Goal: Transaction & Acquisition: Purchase product/service

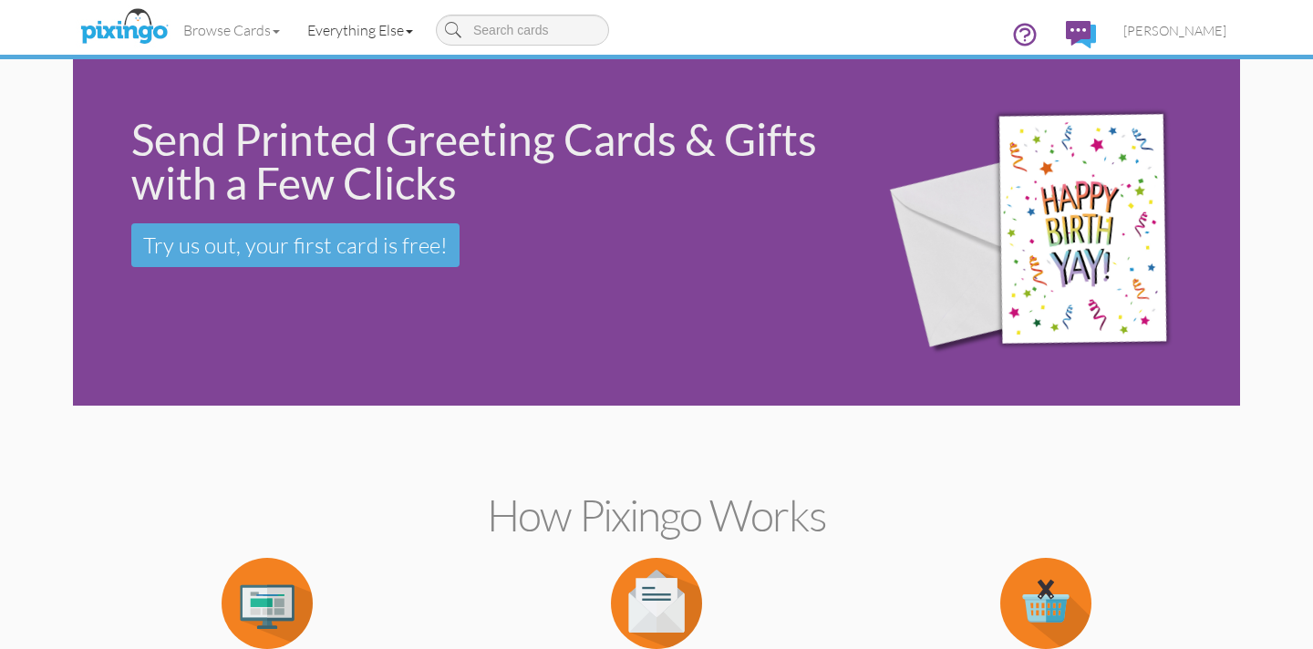
click at [360, 29] on link "Everything Else" at bounding box center [360, 30] width 133 height 46
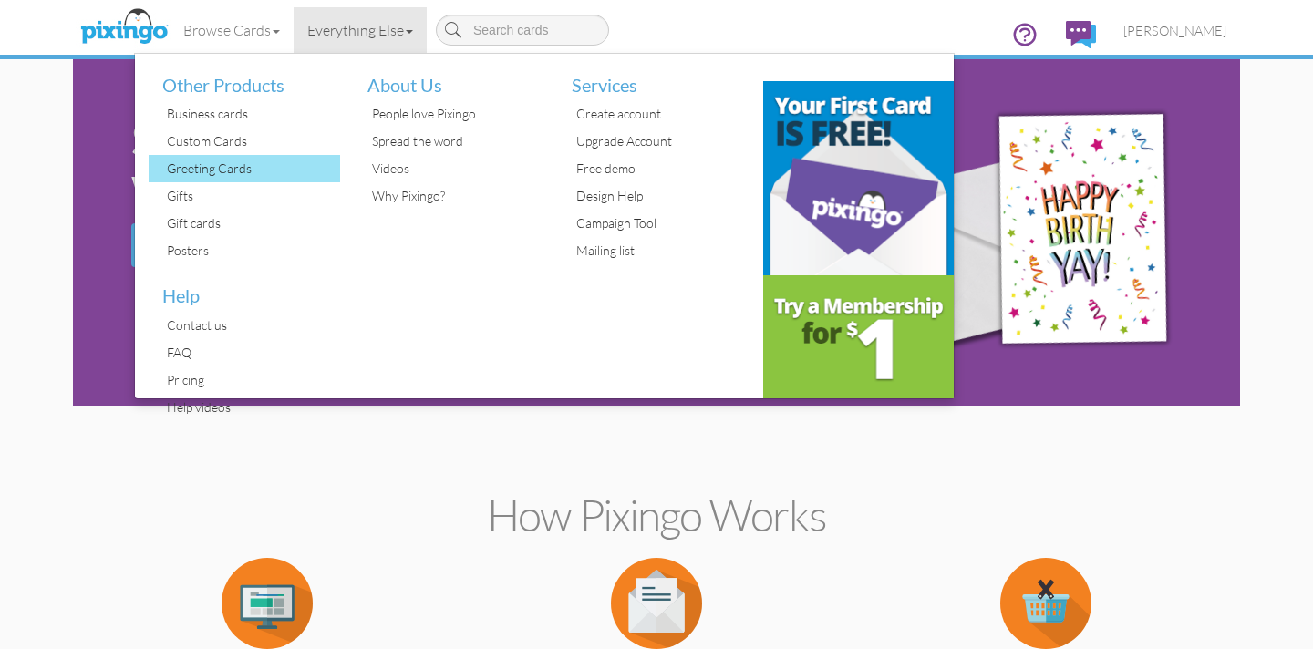
click at [251, 162] on div "Greeting Cards" at bounding box center [251, 168] width 178 height 27
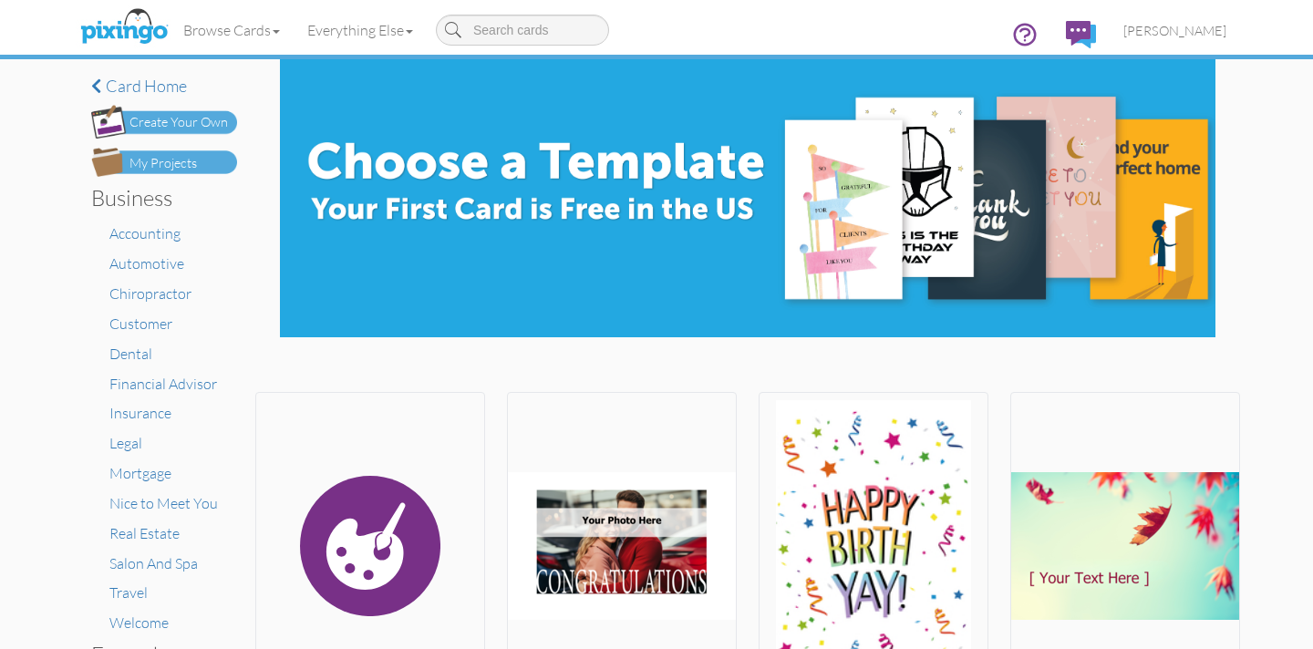
click at [170, 163] on div "My Projects" at bounding box center [163, 163] width 67 height 19
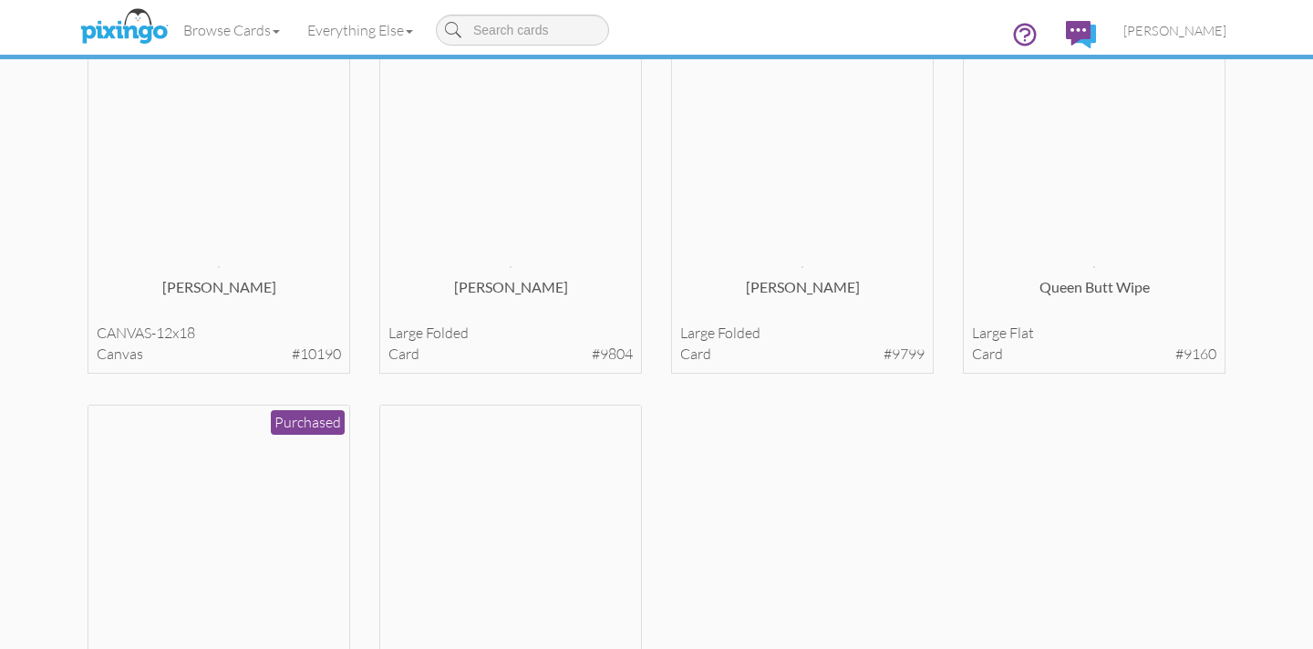
scroll to position [18138, 0]
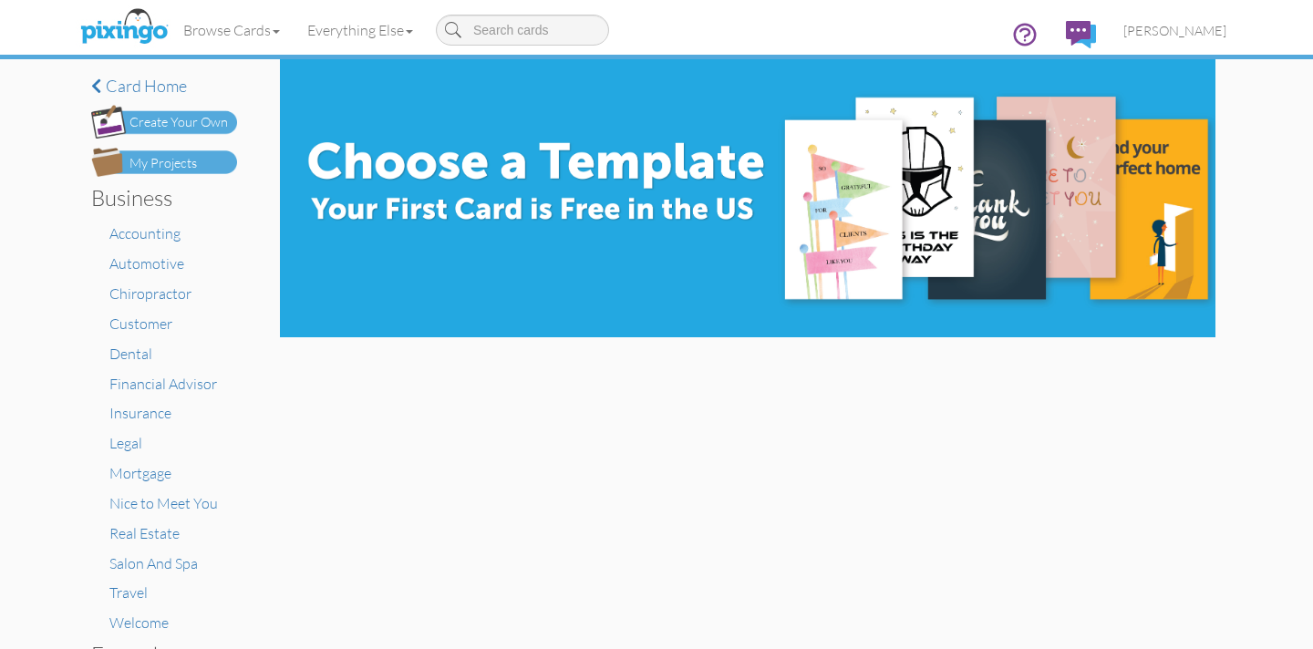
scroll to position [1, 0]
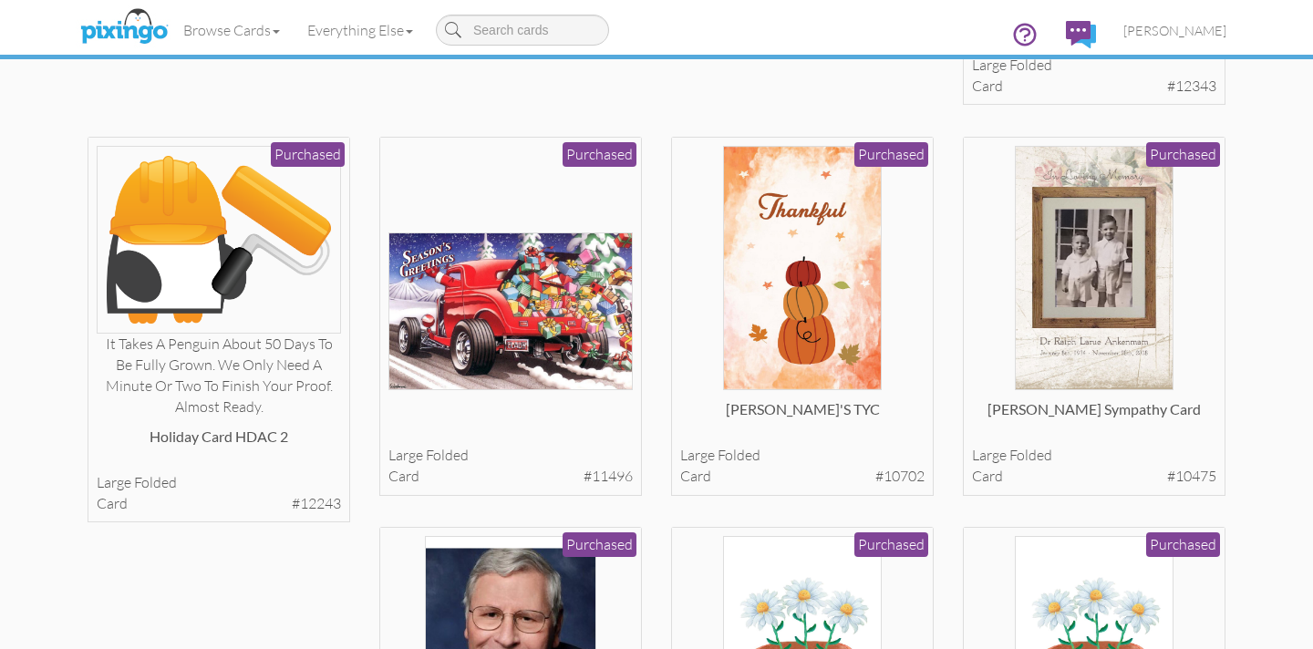
scroll to position [18027, 0]
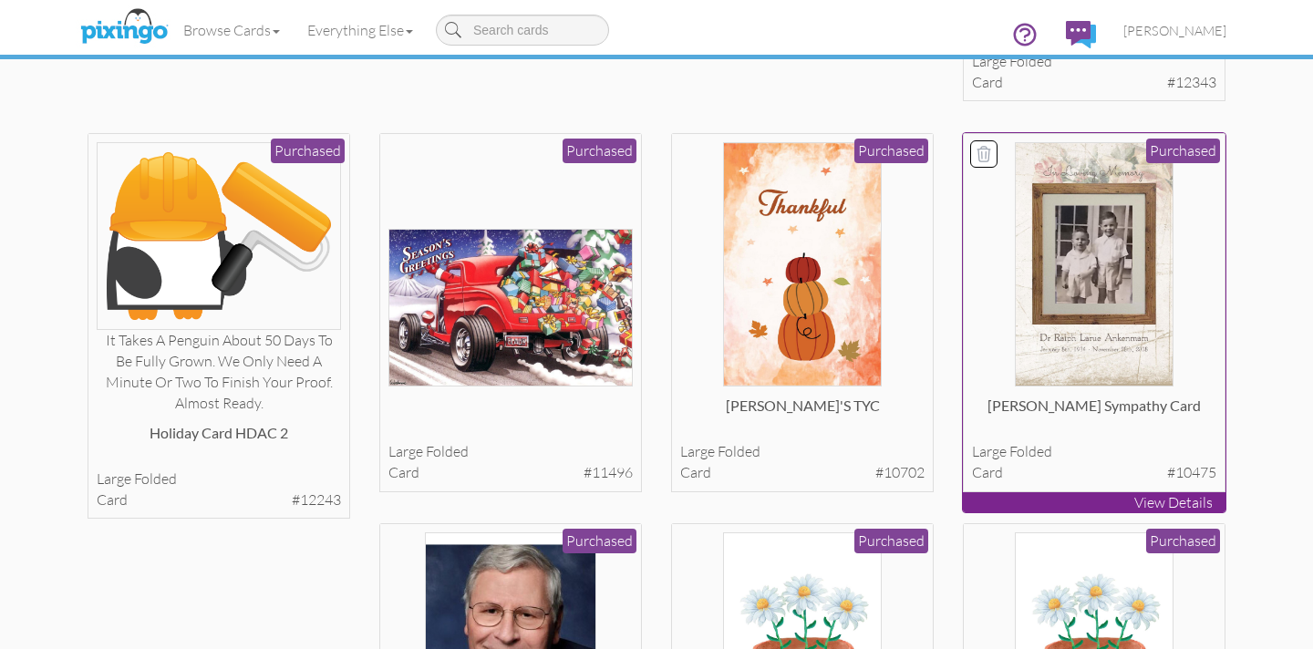
click at [1080, 258] on img at bounding box center [1094, 264] width 158 height 245
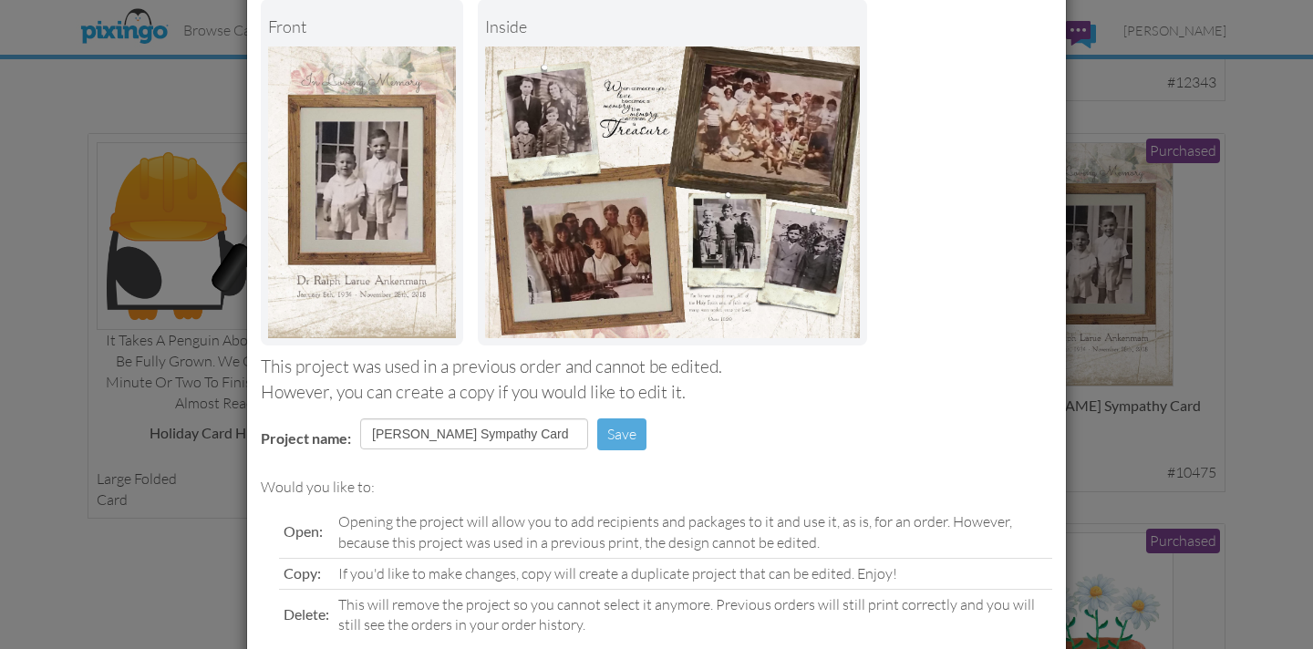
scroll to position [204, 0]
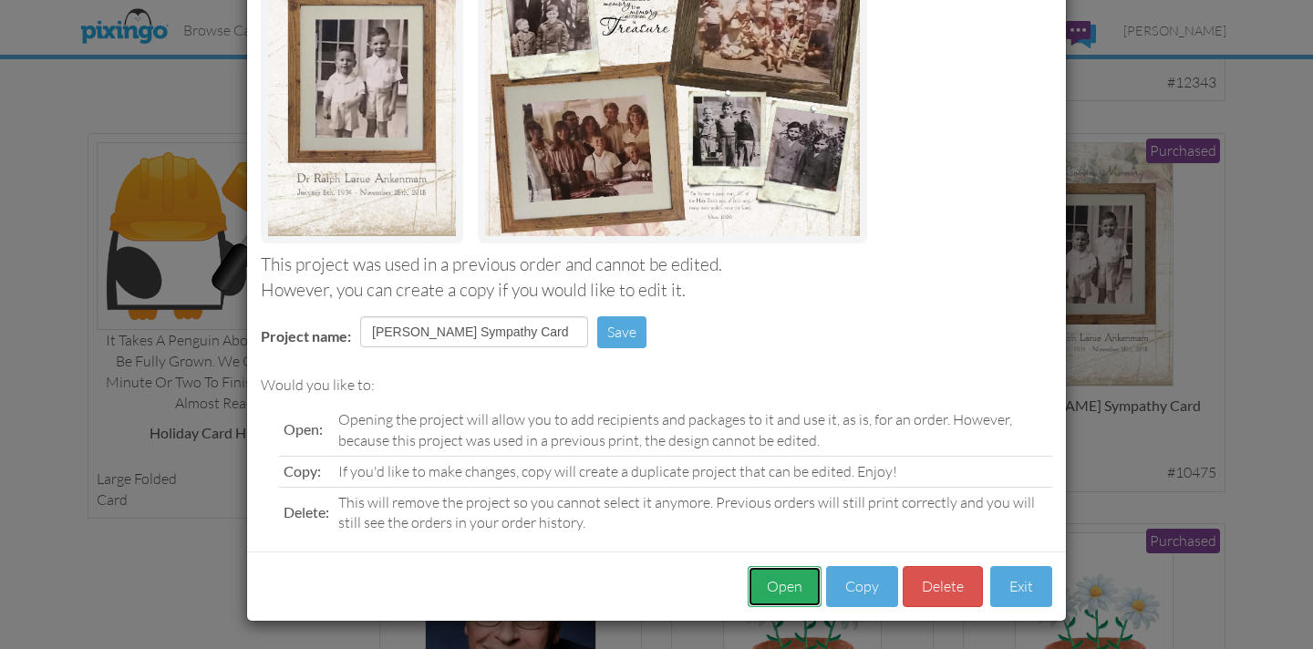
click at [785, 577] on button "Open" at bounding box center [785, 586] width 74 height 41
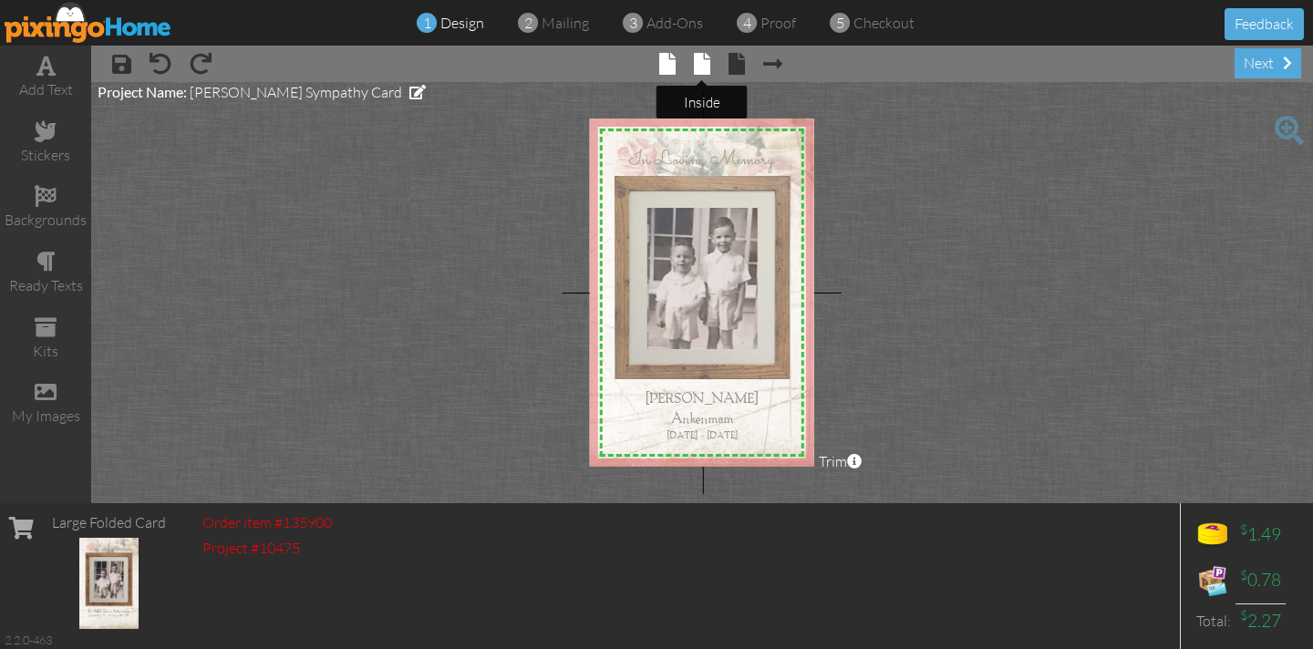
click at [701, 70] on span at bounding box center [702, 64] width 16 height 22
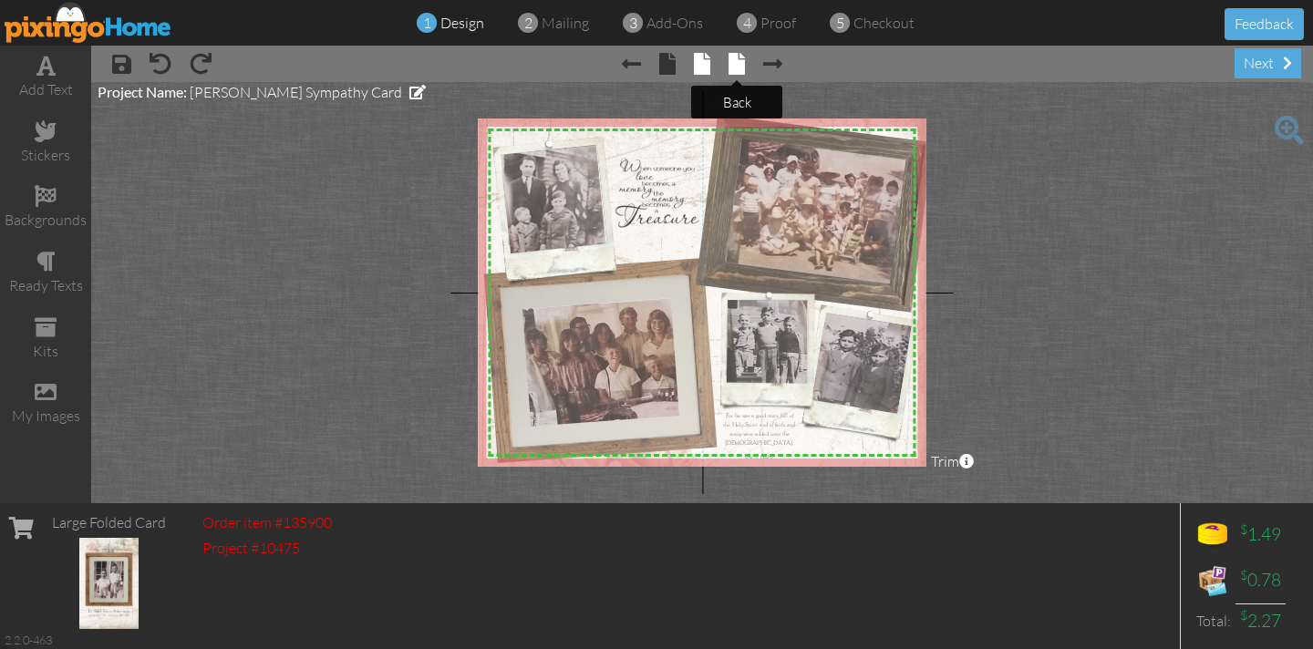
click at [731, 67] on span at bounding box center [737, 64] width 16 height 22
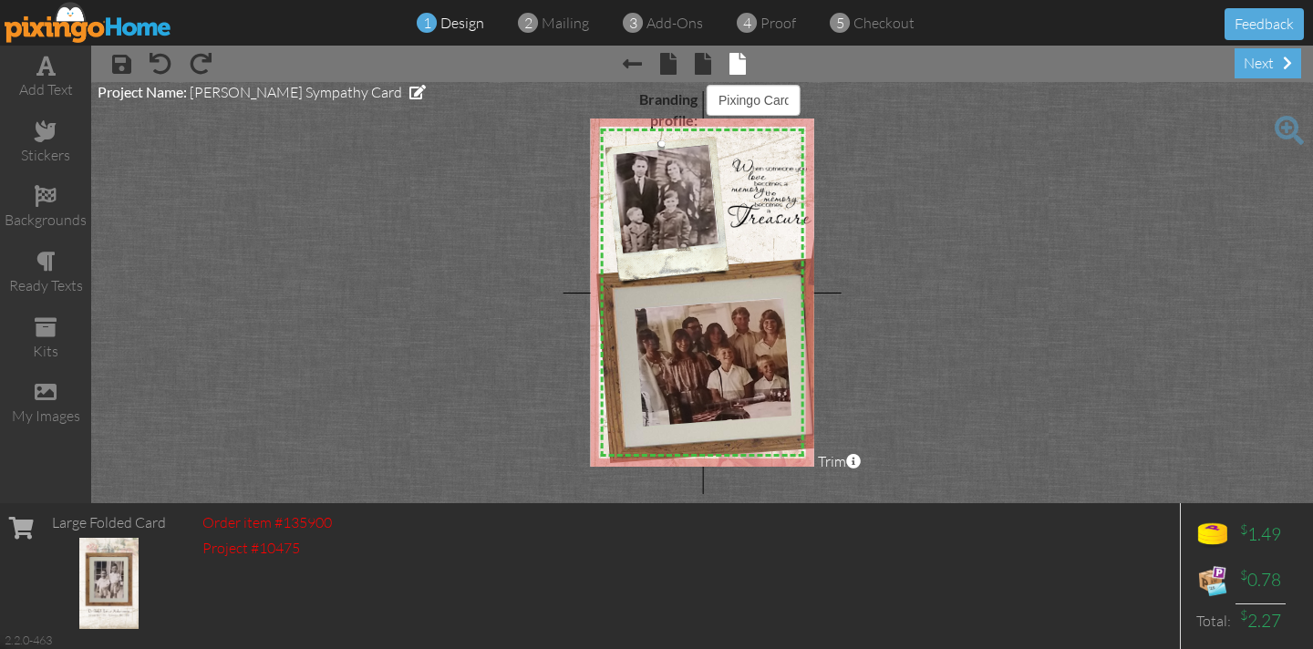
select select "object:4205"
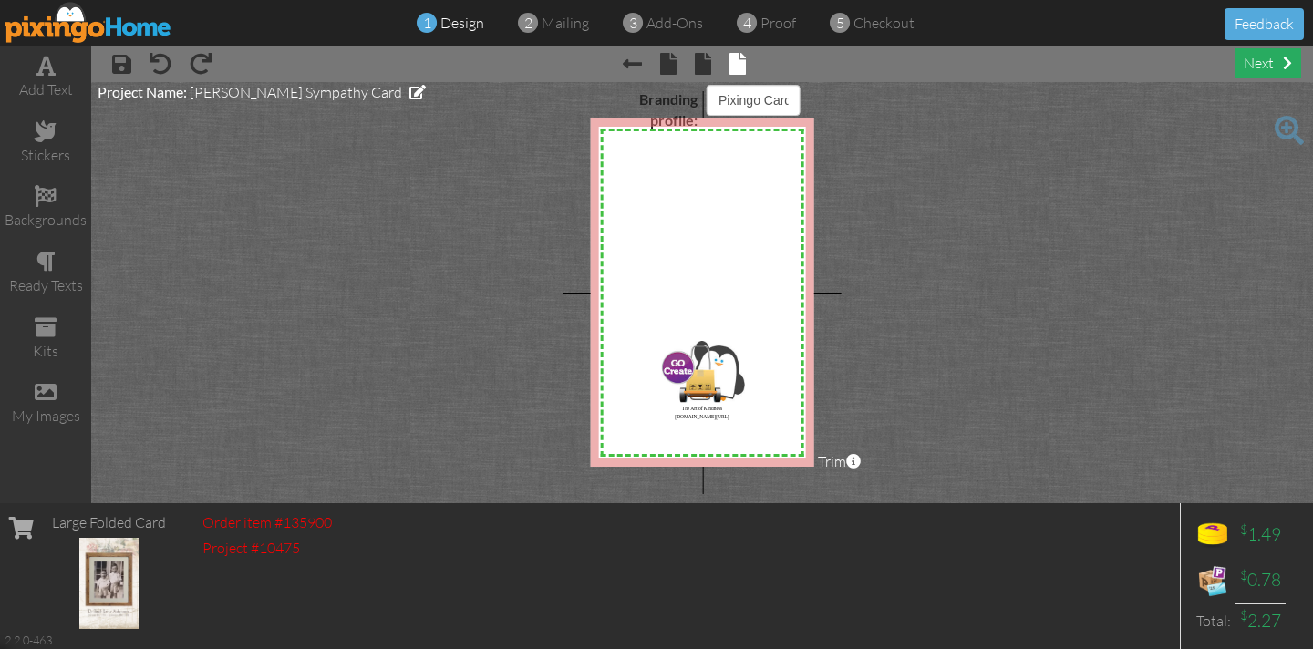
click at [1257, 65] on div "next" at bounding box center [1268, 63] width 67 height 30
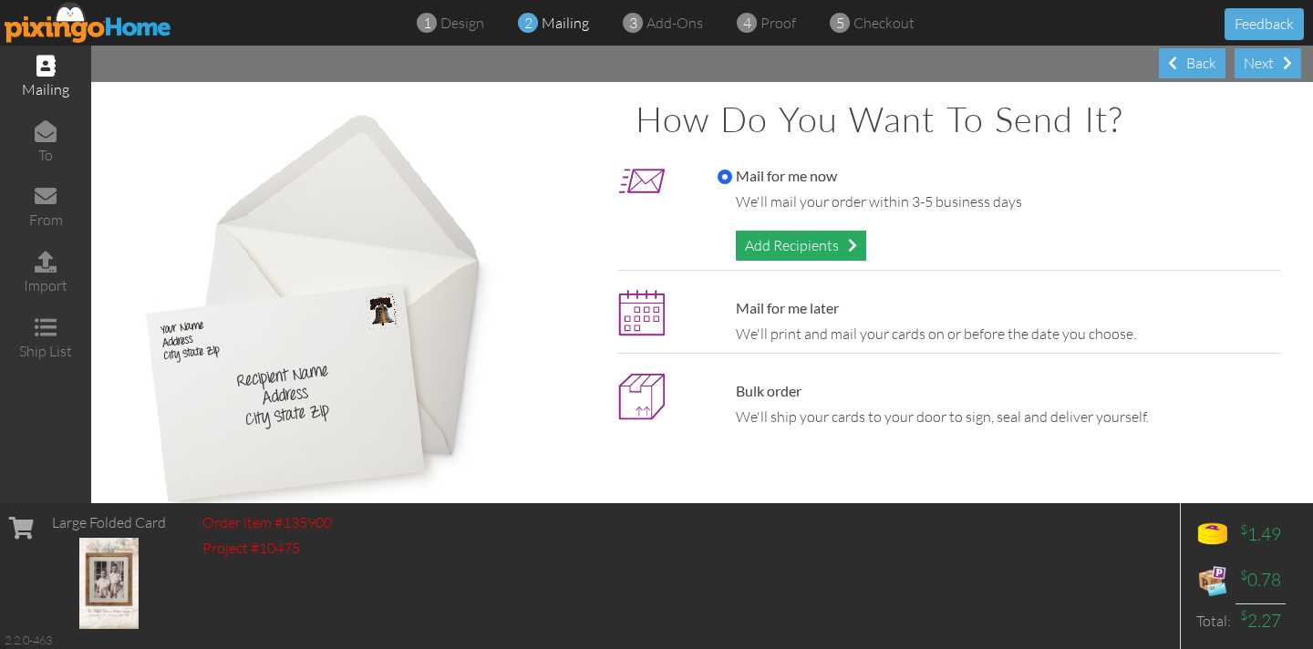
click at [770, 241] on div "Add Recipients" at bounding box center [801, 246] width 130 height 30
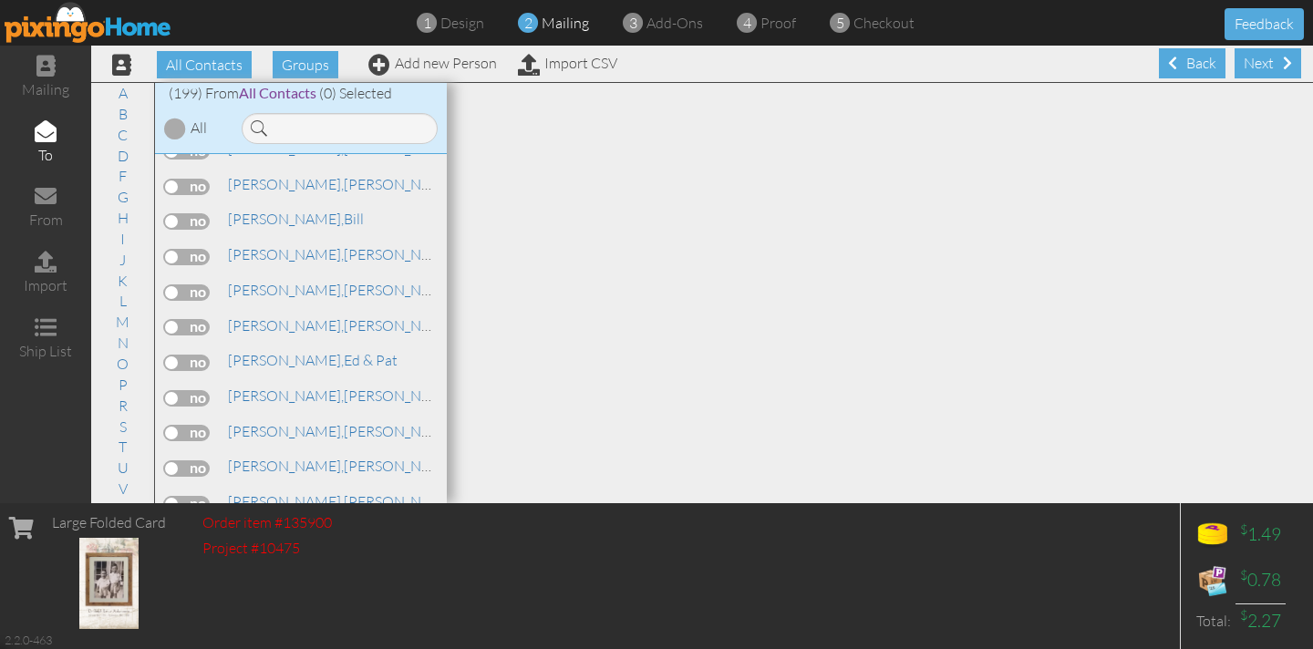
scroll to position [3482, 0]
click at [171, 428] on label at bounding box center [187, 436] width 46 height 16
click at [0, 0] on input "checkbox" at bounding box center [0, 0] width 0 height 0
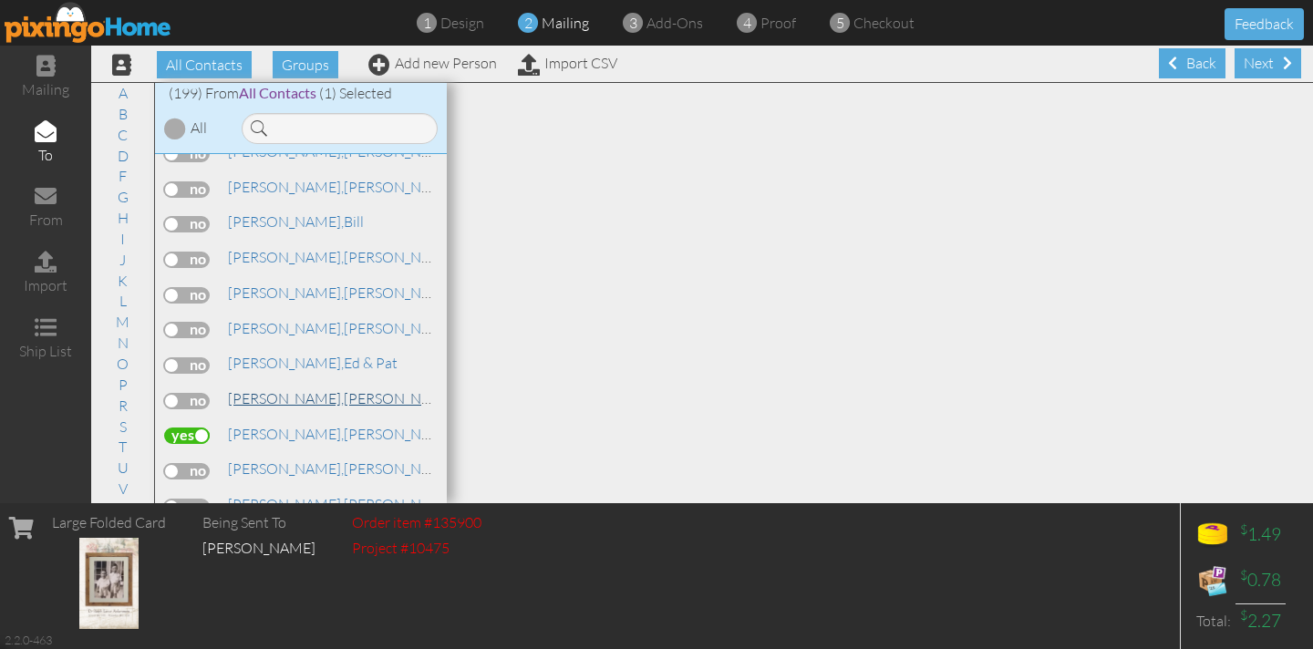
click at [247, 389] on span "[PERSON_NAME]," at bounding box center [286, 398] width 116 height 18
click at [180, 393] on label at bounding box center [187, 401] width 46 height 16
click at [0, 0] on input "checkbox" at bounding box center [0, 0] width 0 height 0
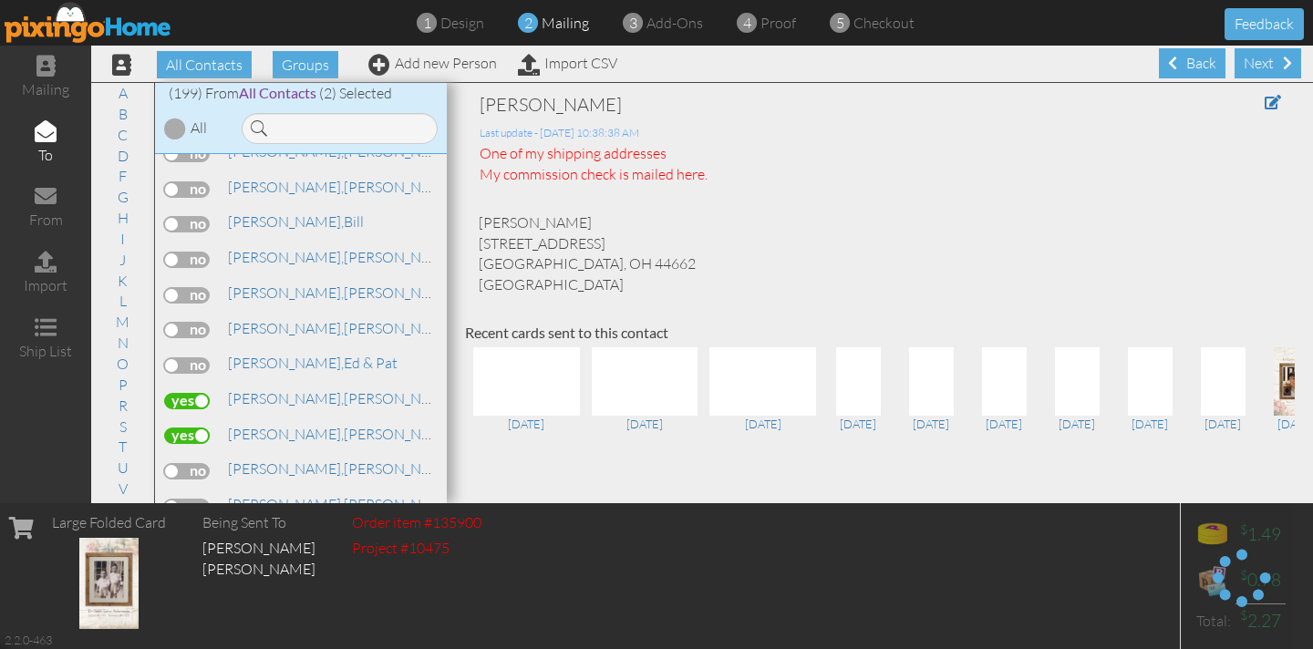
click at [197, 428] on label at bounding box center [187, 436] width 46 height 16
click at [0, 0] on input "checkbox" at bounding box center [0, 0] width 0 height 0
click at [752, 22] on span at bounding box center [747, 23] width 20 height 36
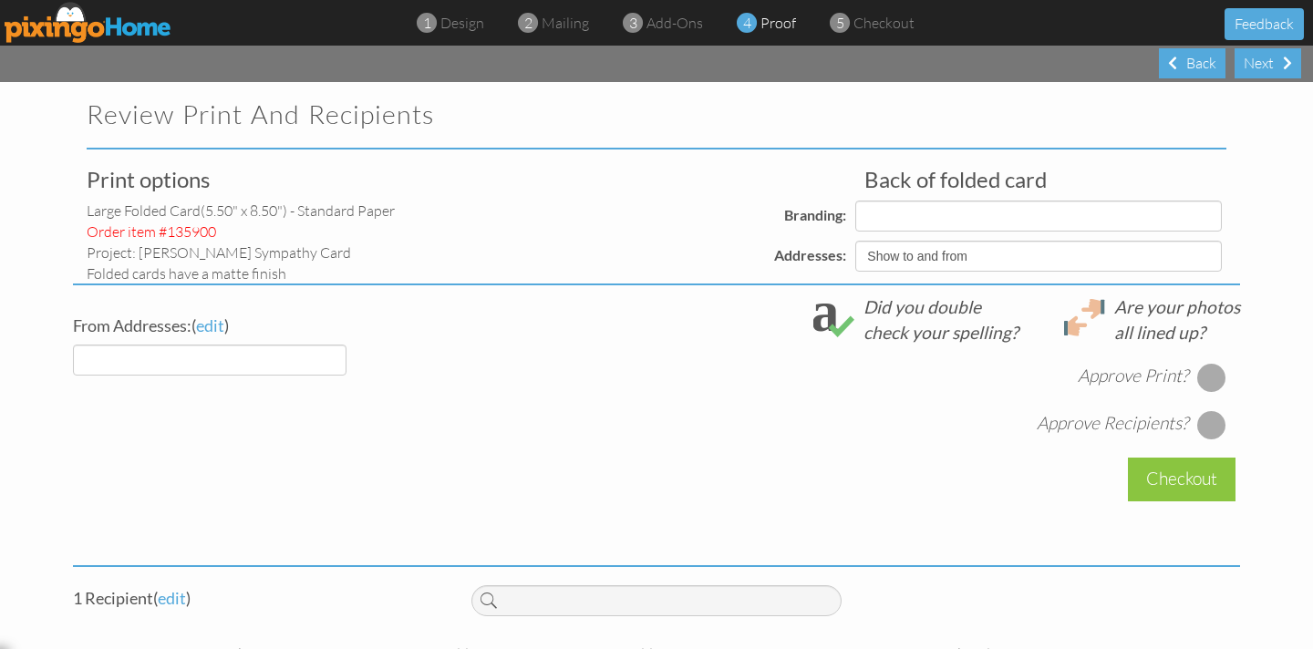
select select "object:4988"
select select "object:4991"
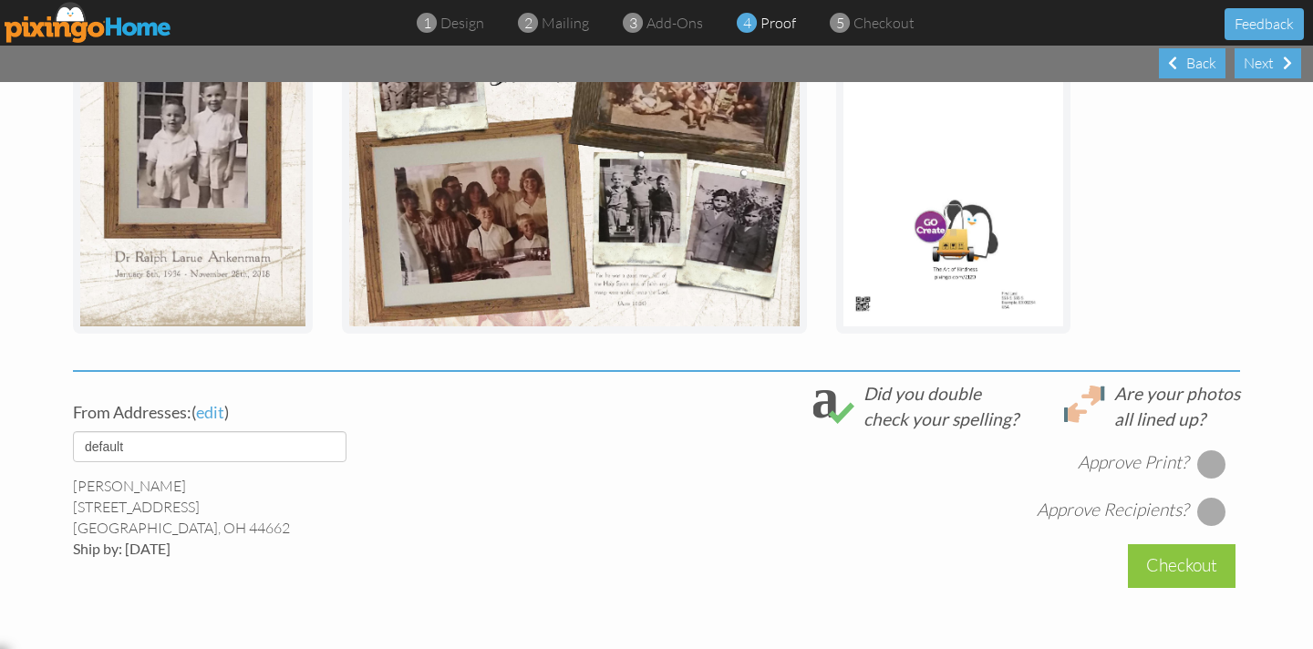
scroll to position [574, 0]
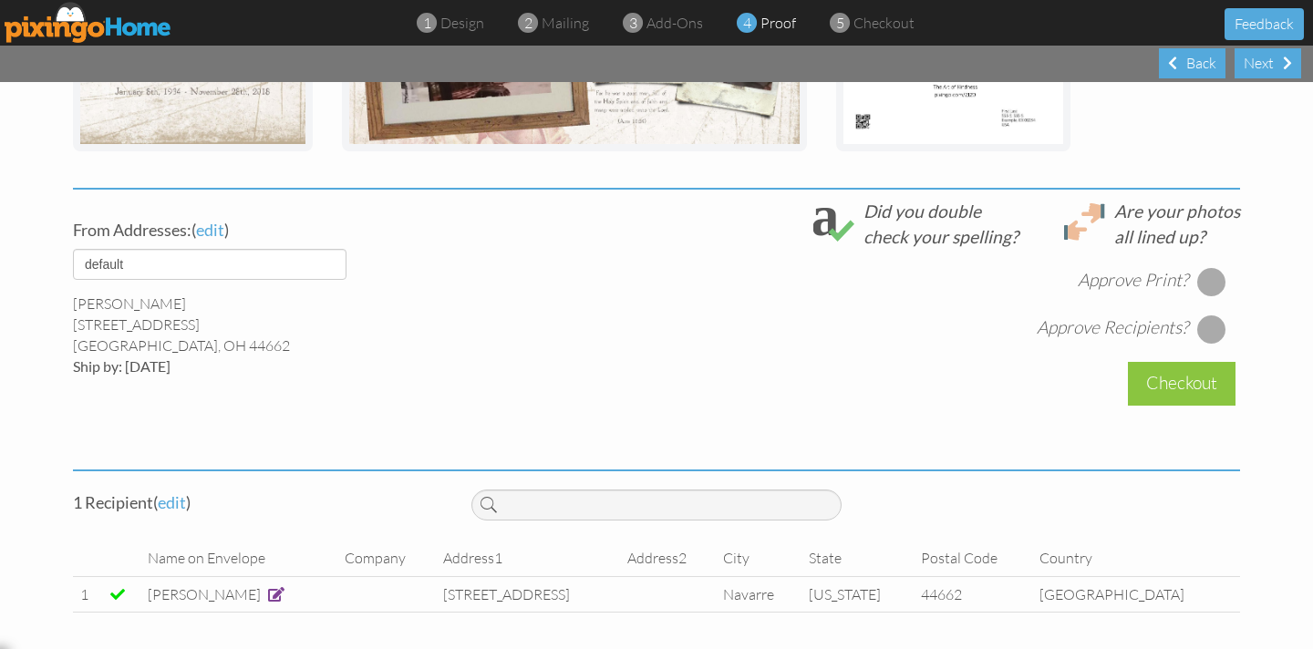
click at [1210, 334] on div at bounding box center [1212, 329] width 29 height 29
click at [1213, 287] on div at bounding box center [1212, 281] width 29 height 29
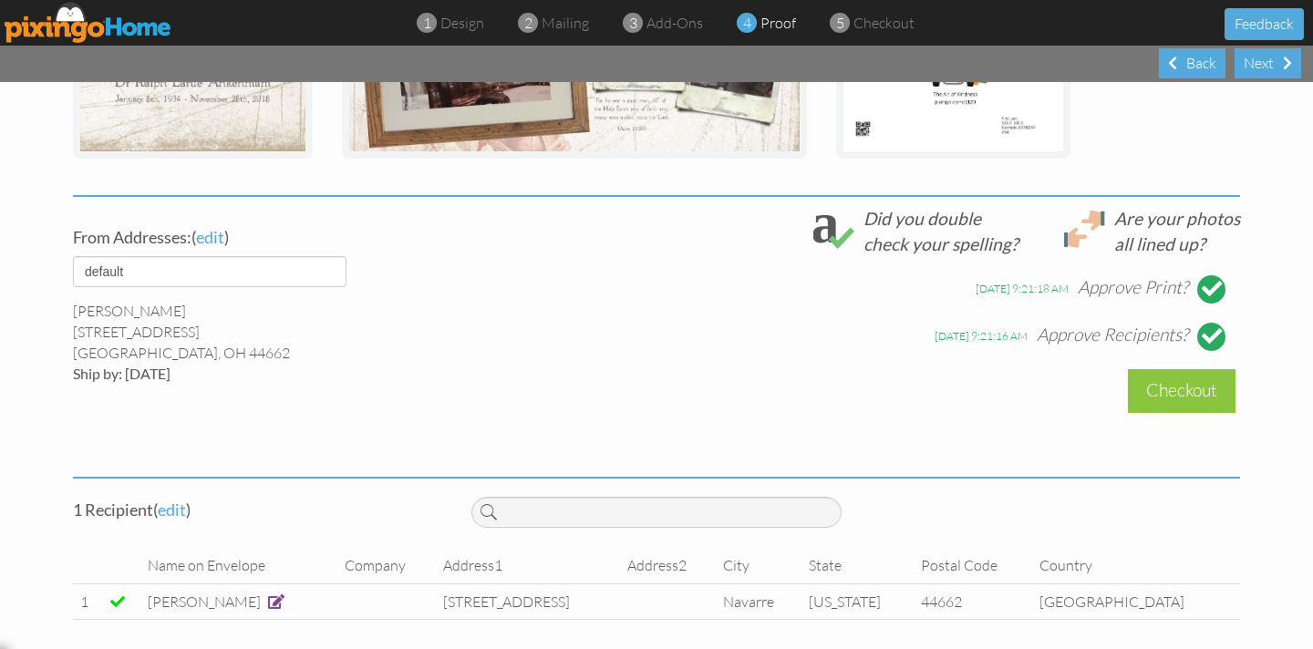
scroll to position [563, 0]
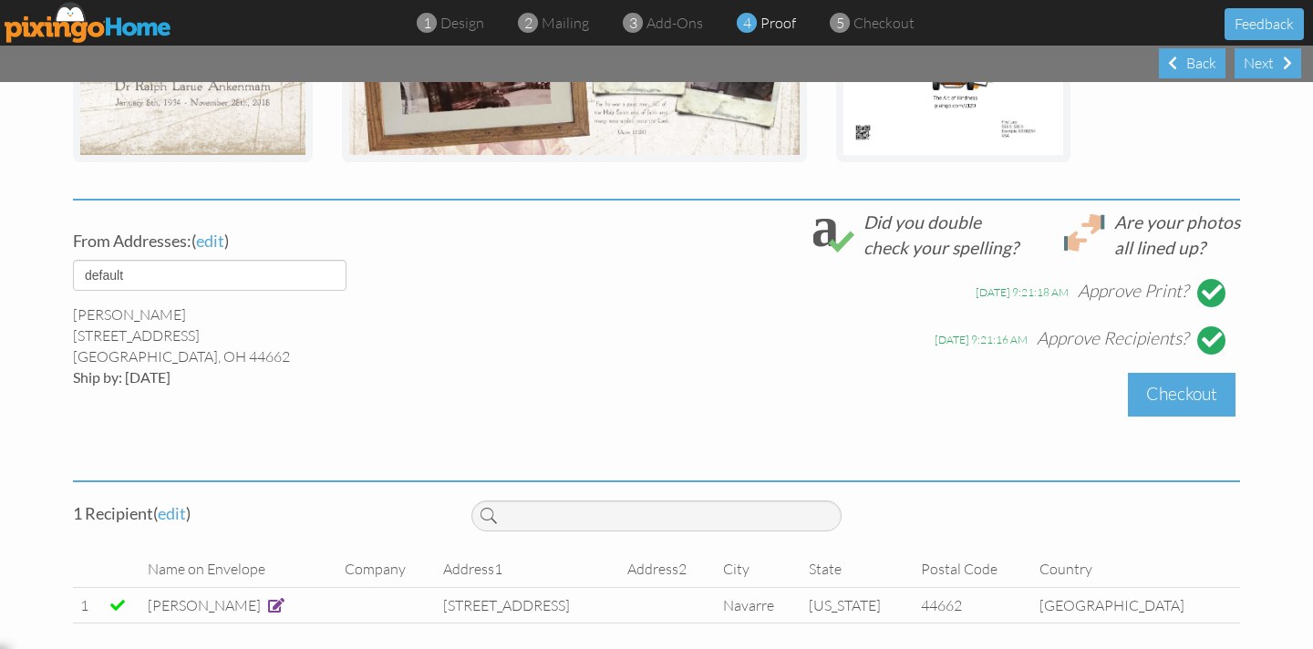
click at [1154, 395] on div "Checkout" at bounding box center [1182, 394] width 108 height 43
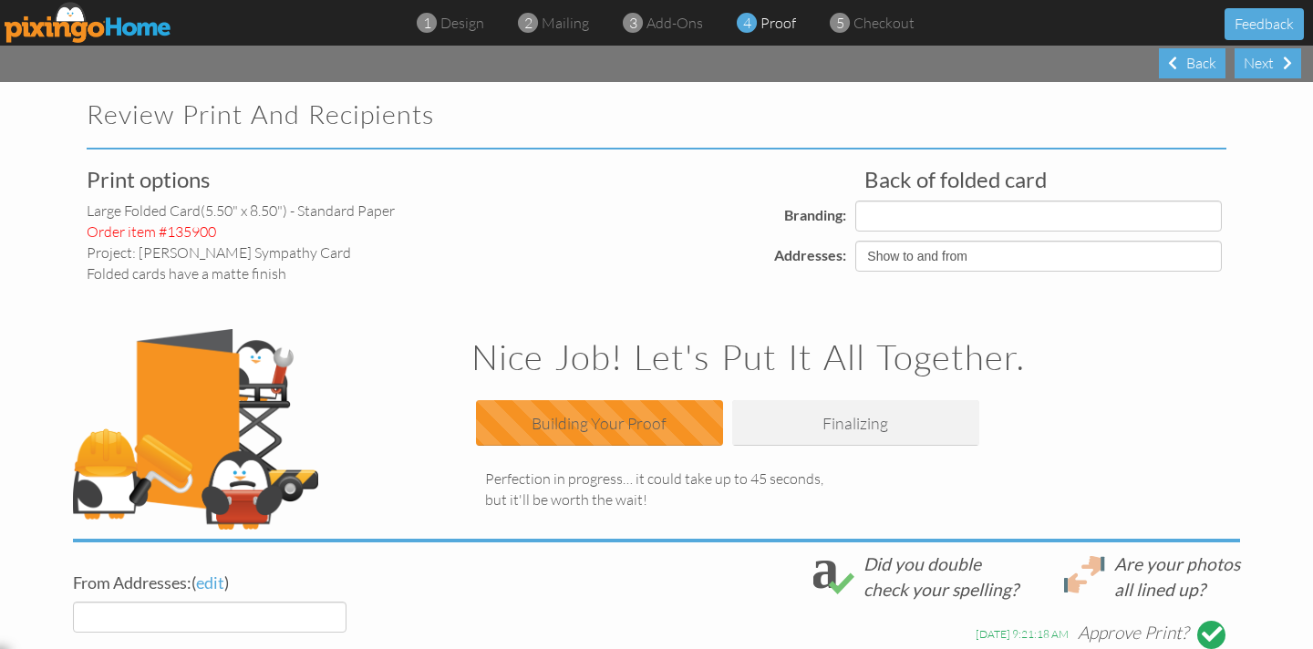
select select "object:5069"
select select "object:5068"
click at [1197, 65] on div "Back" at bounding box center [1192, 63] width 67 height 30
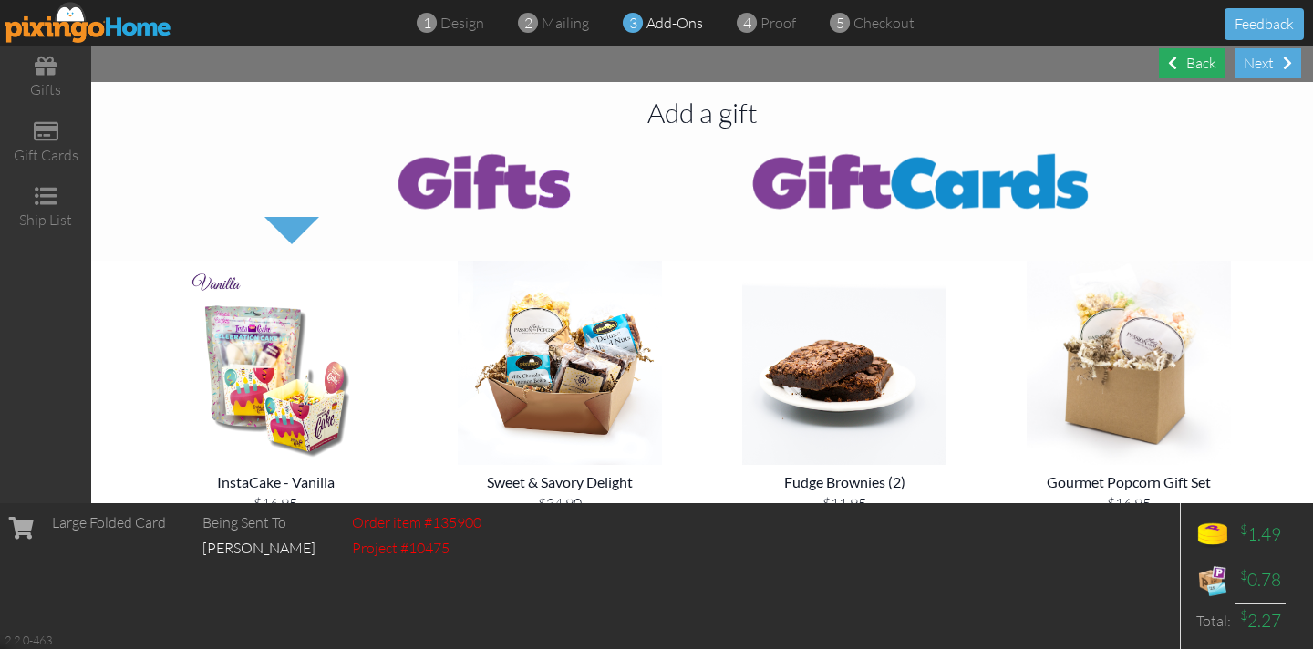
click at [1196, 64] on div "Back" at bounding box center [1192, 63] width 67 height 30
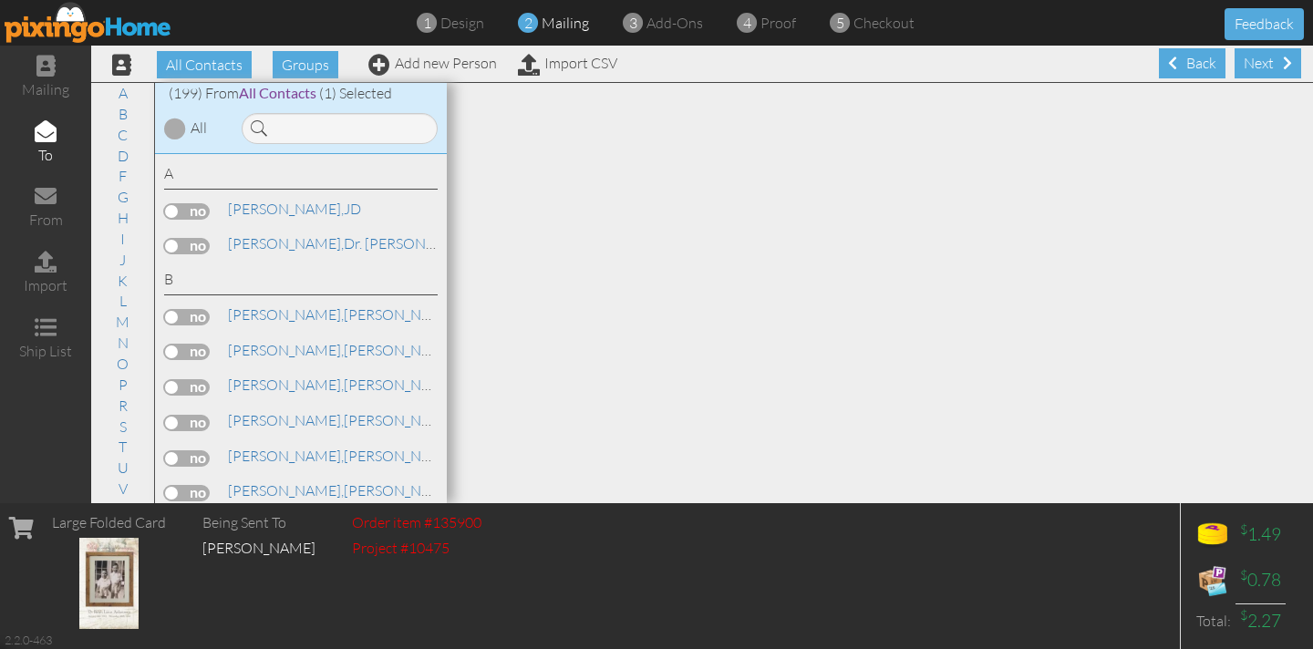
click at [1196, 64] on div "Back" at bounding box center [1192, 63] width 67 height 30
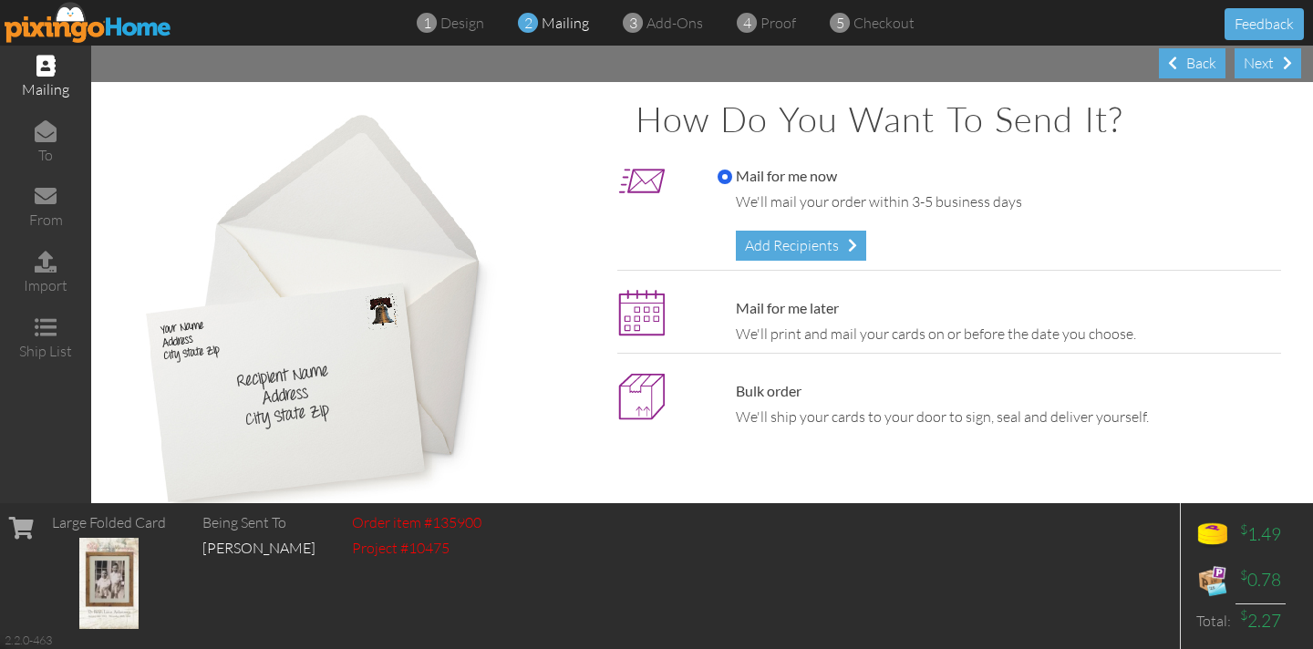
click at [1196, 64] on div "Back" at bounding box center [1192, 63] width 67 height 30
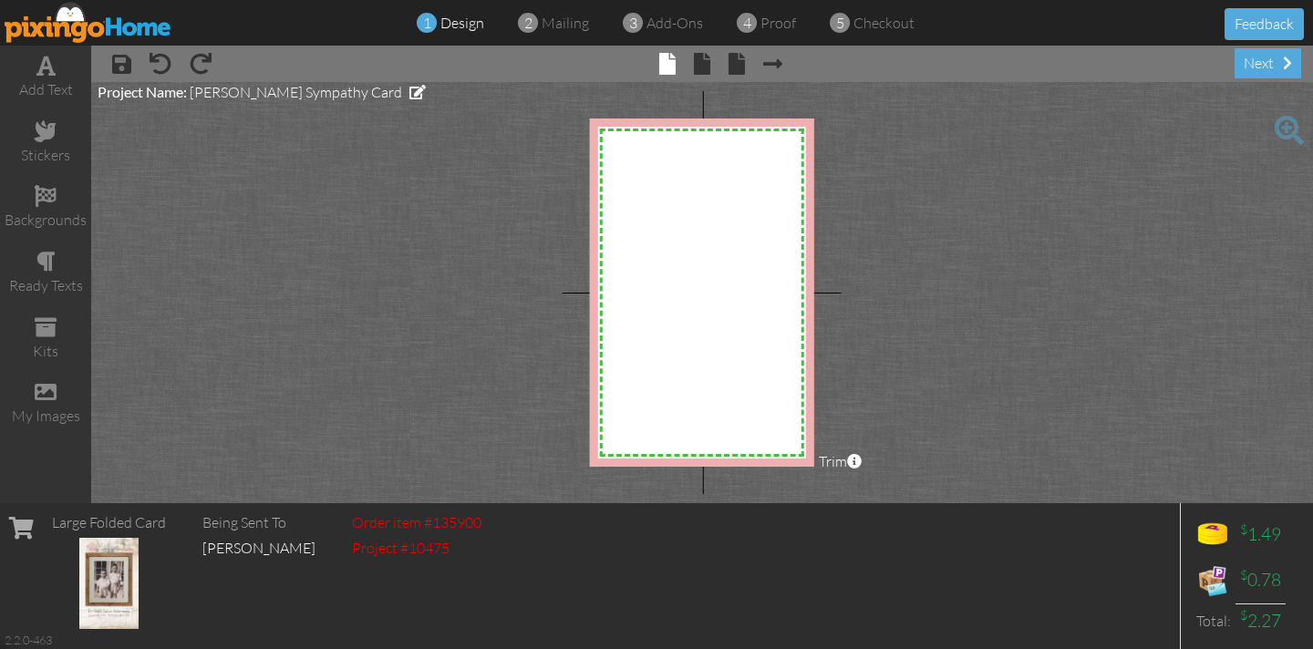
click at [1196, 64] on div "× save × undo × redo × front × inside × back × Next page next" at bounding box center [702, 64] width 1222 height 36
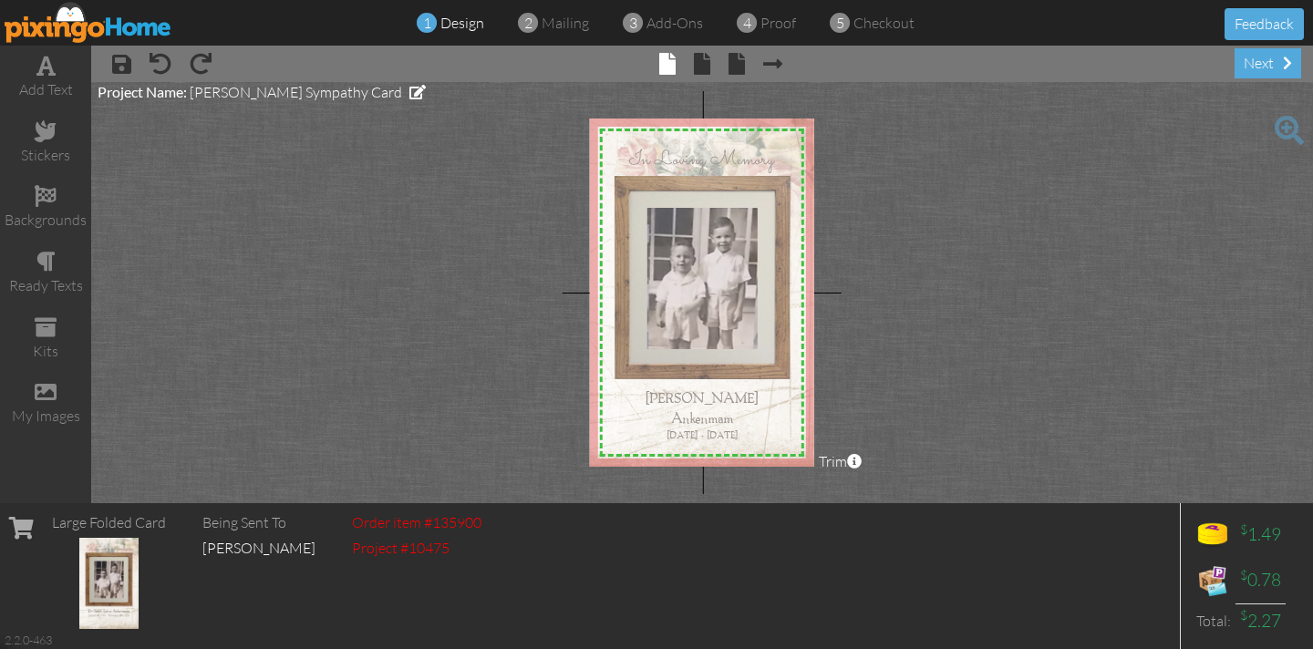
click at [84, 24] on img at bounding box center [89, 22] width 168 height 41
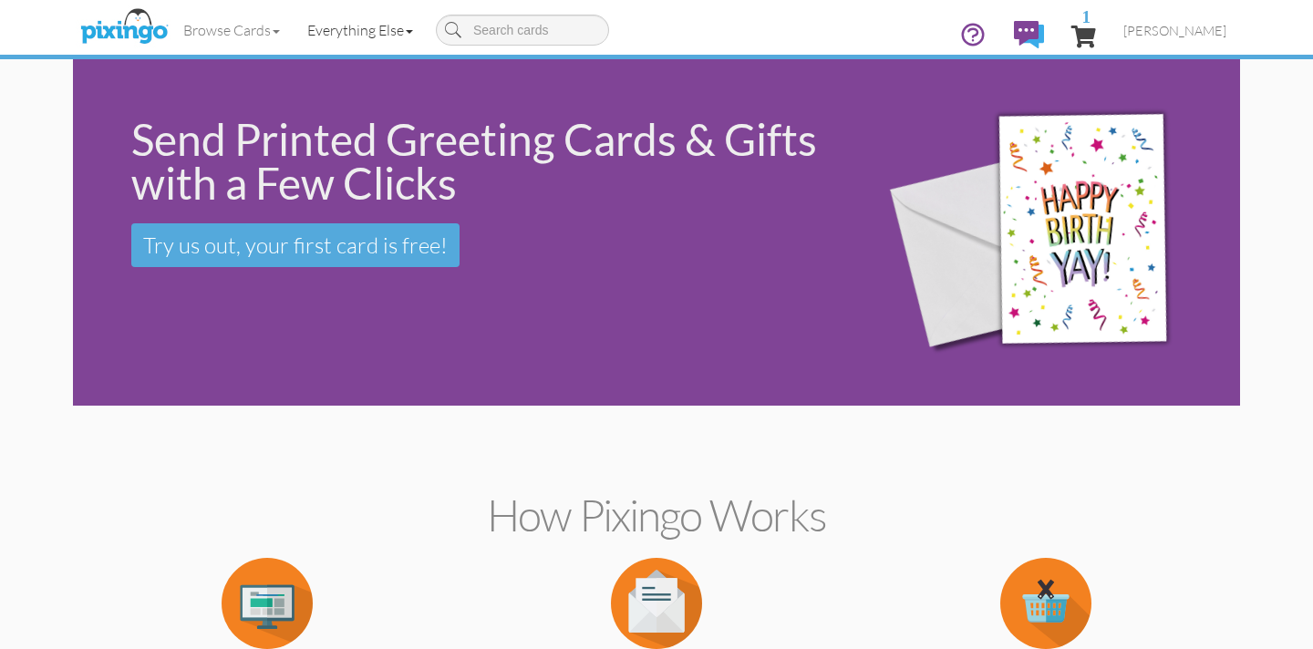
click at [341, 33] on link "Everything Else" at bounding box center [360, 30] width 133 height 46
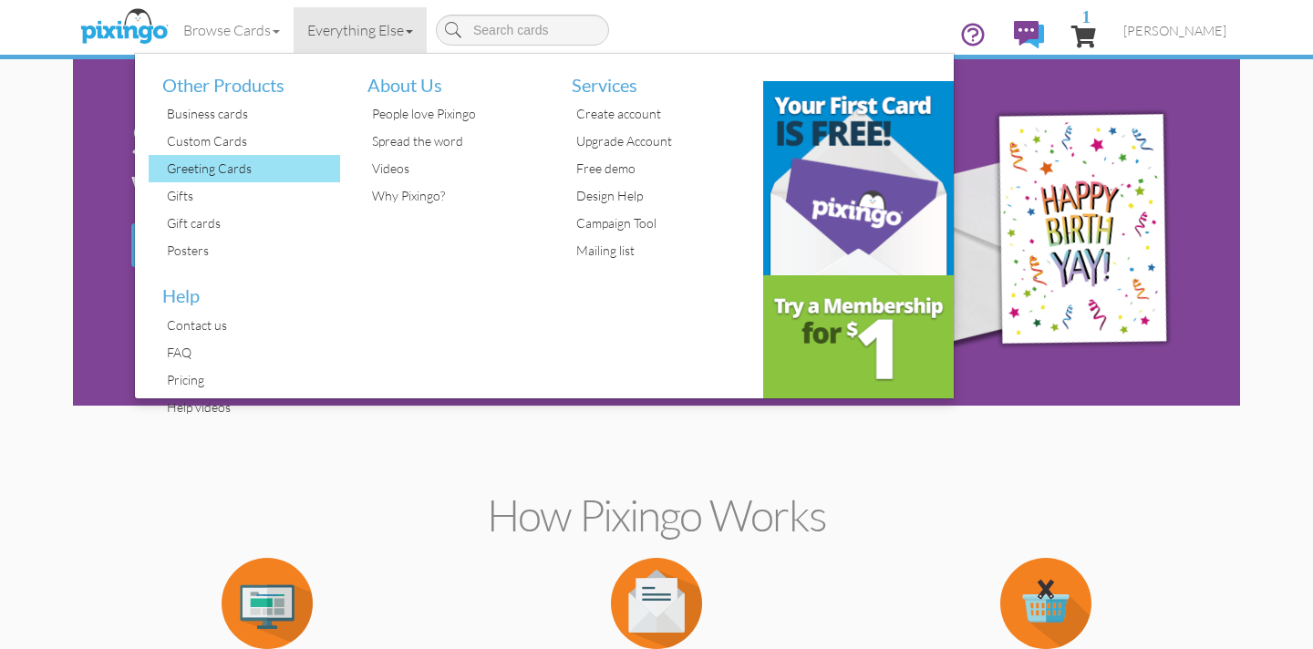
click at [225, 162] on div "Greeting Cards" at bounding box center [251, 168] width 178 height 27
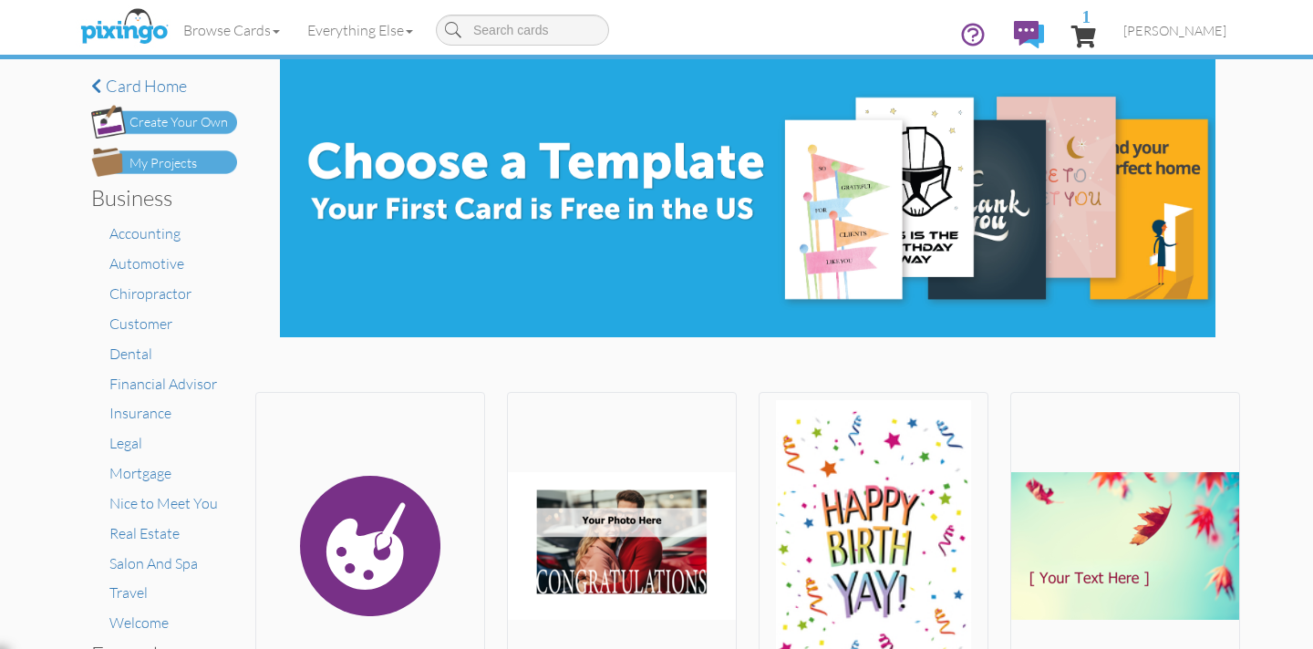
click at [167, 161] on div "My Projects" at bounding box center [163, 163] width 67 height 19
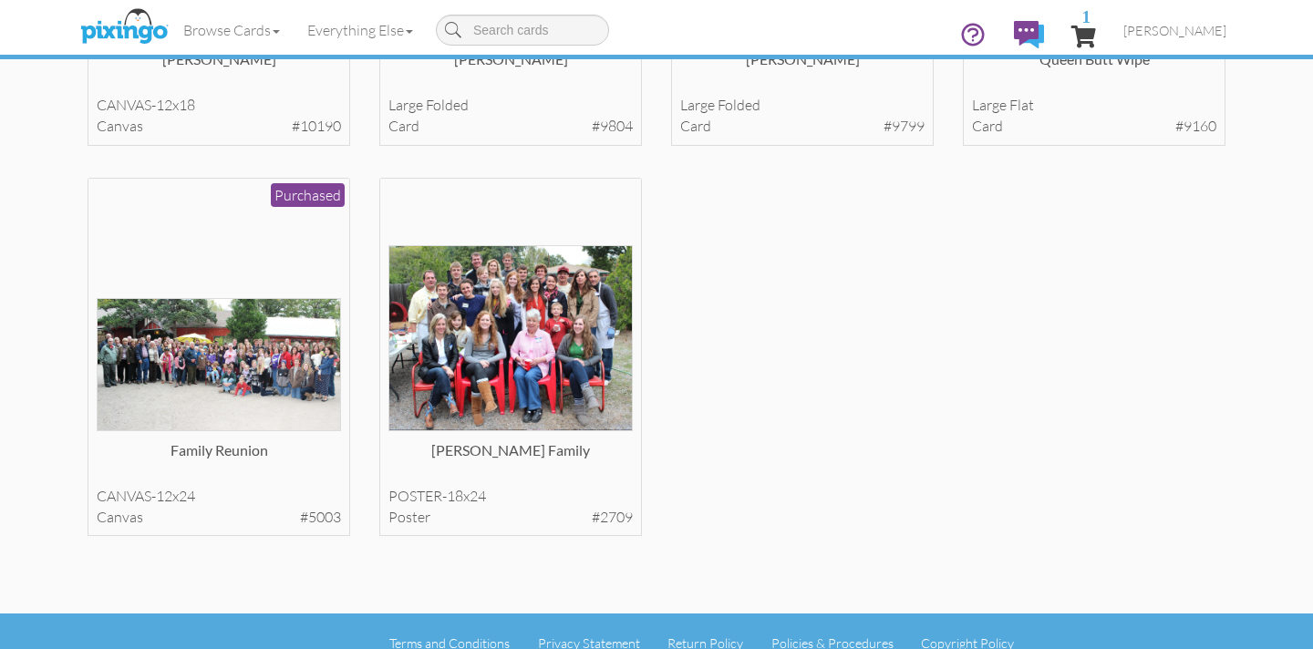
scroll to position [18752, 0]
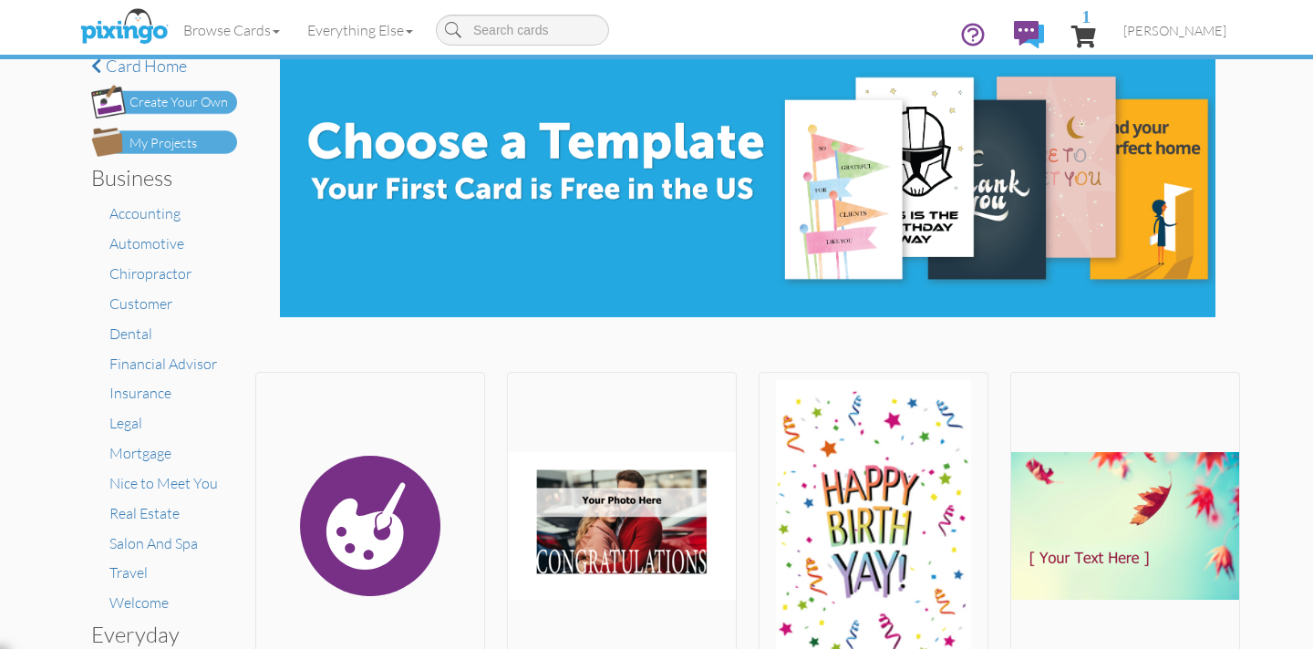
scroll to position [43, 0]
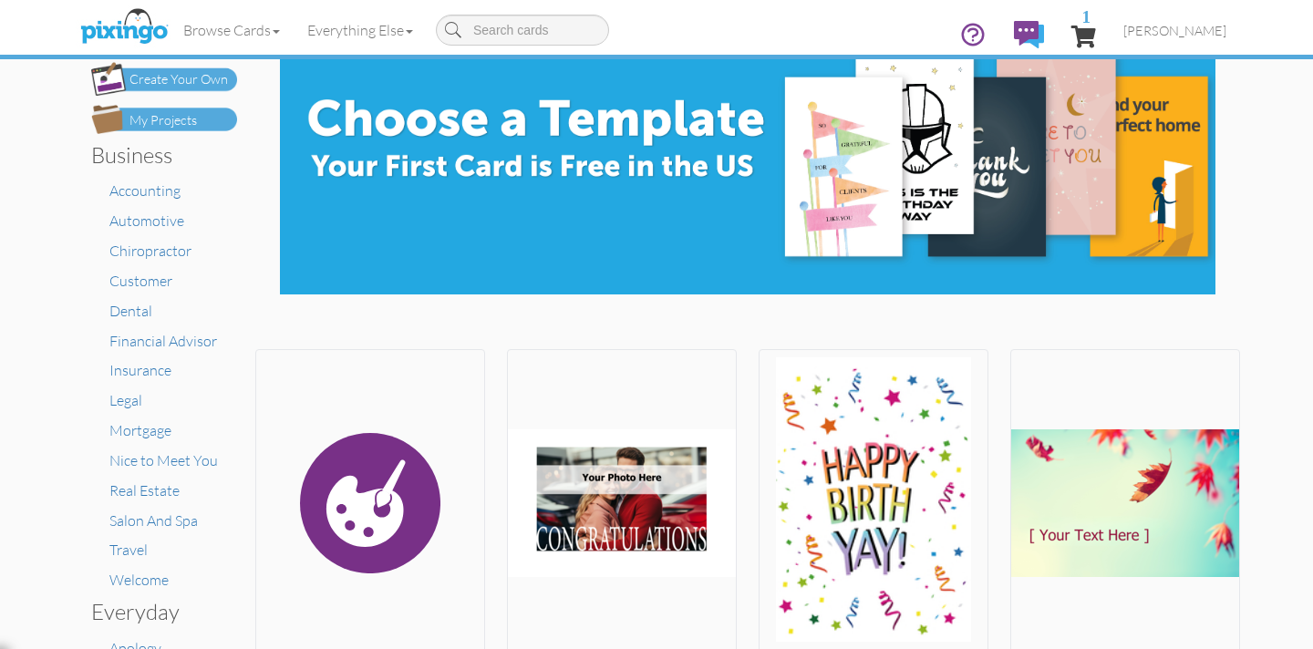
click at [144, 122] on div "My Projects" at bounding box center [163, 120] width 67 height 19
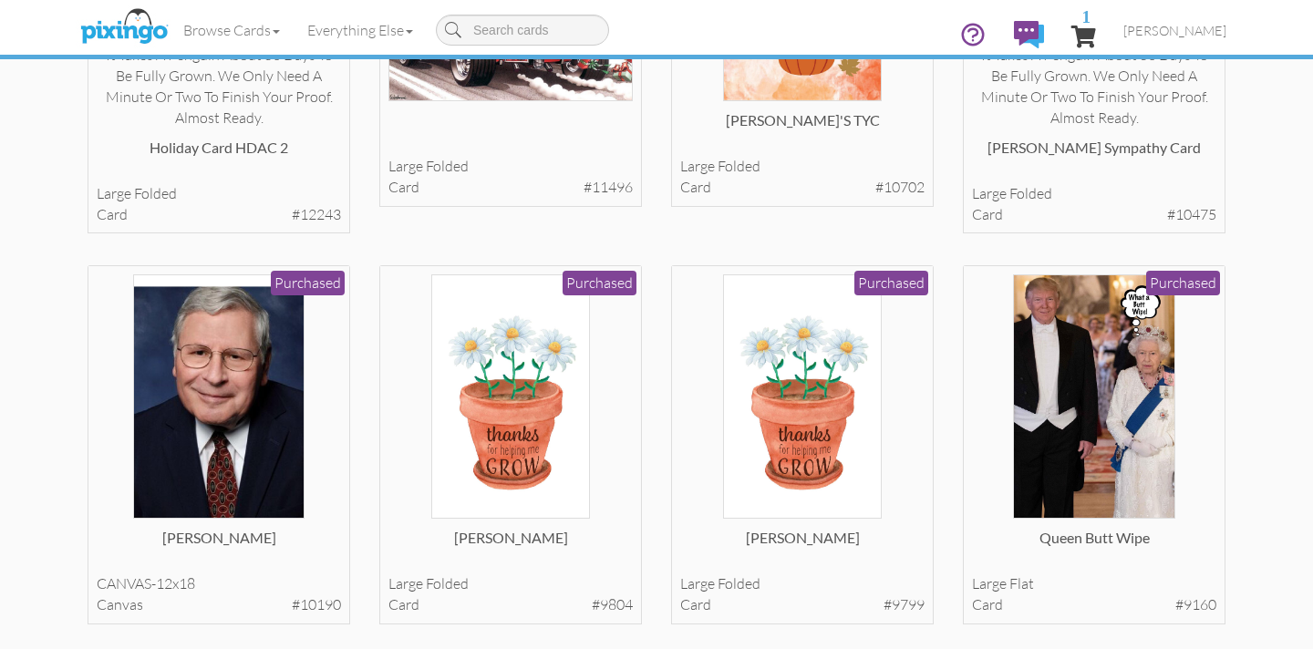
scroll to position [18305, 0]
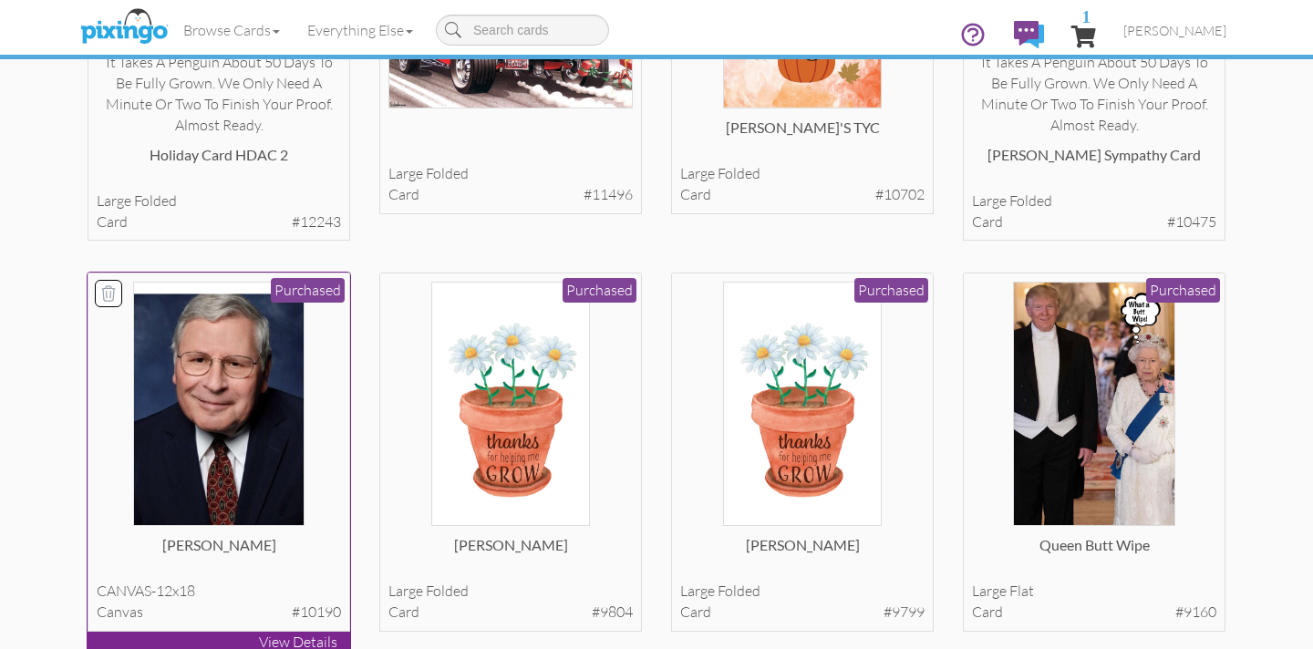
click at [190, 462] on img at bounding box center [219, 404] width 172 height 245
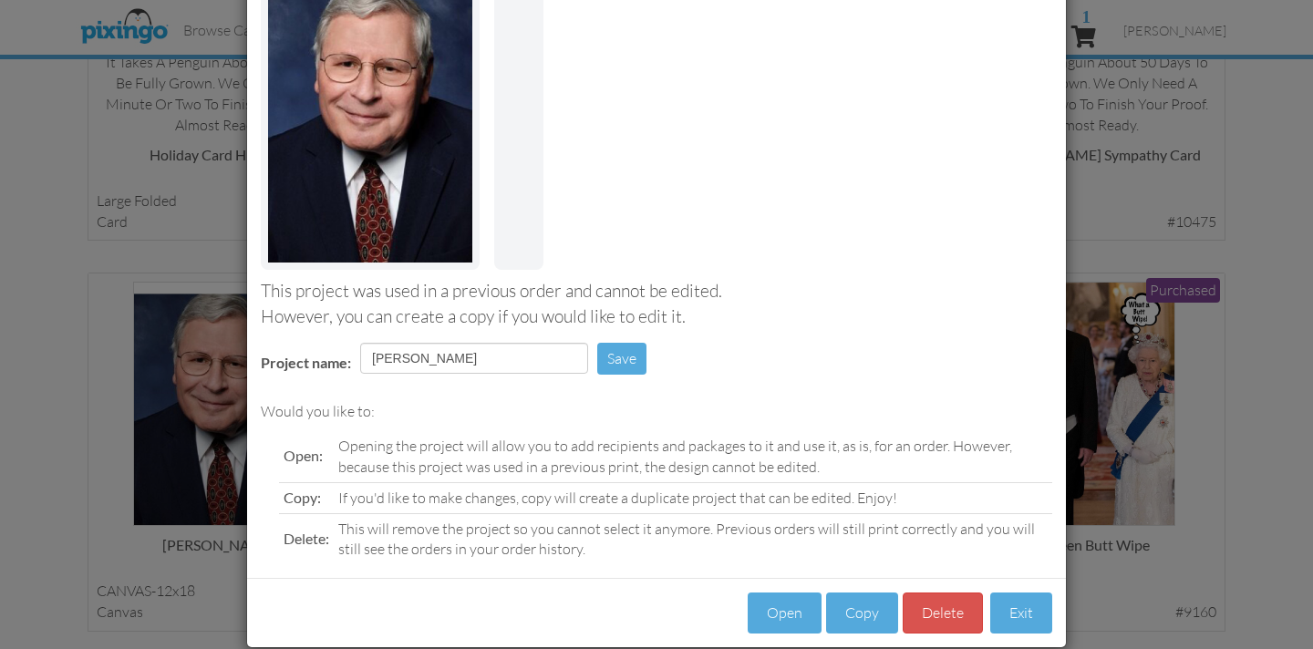
scroll to position [204, 0]
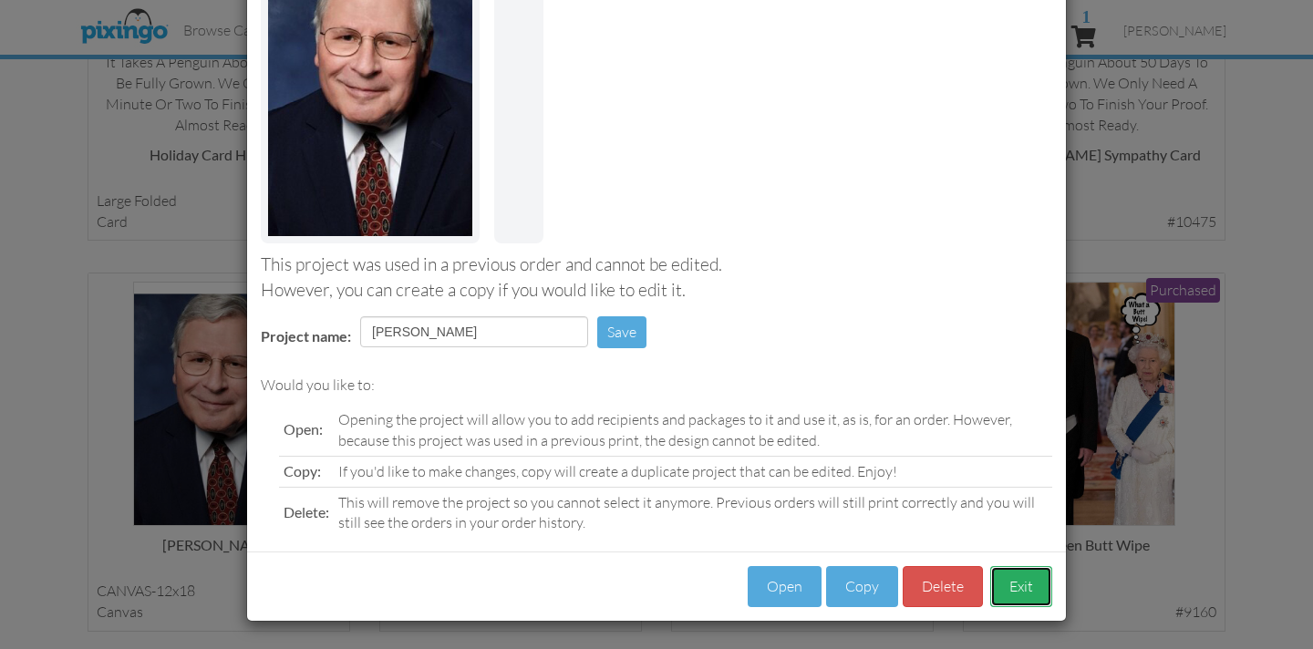
click at [1032, 585] on button "Exit" at bounding box center [1022, 586] width 62 height 41
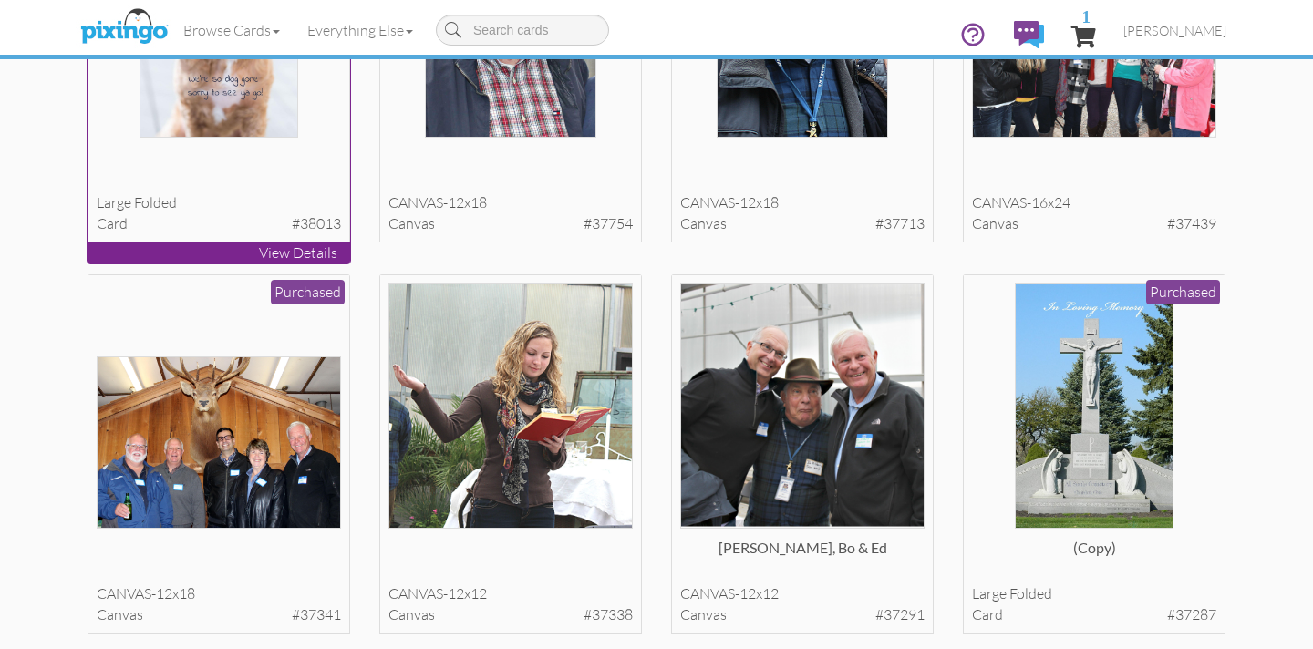
scroll to position [10105, 0]
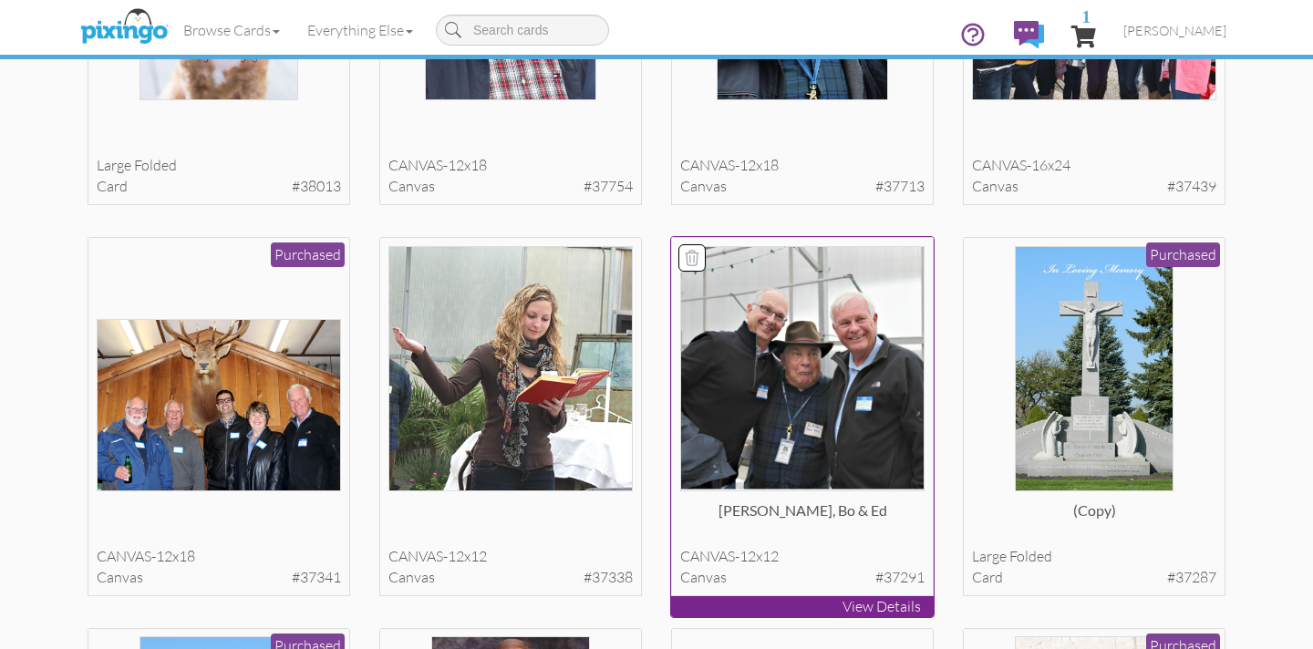
click at [870, 370] on img at bounding box center [802, 368] width 245 height 245
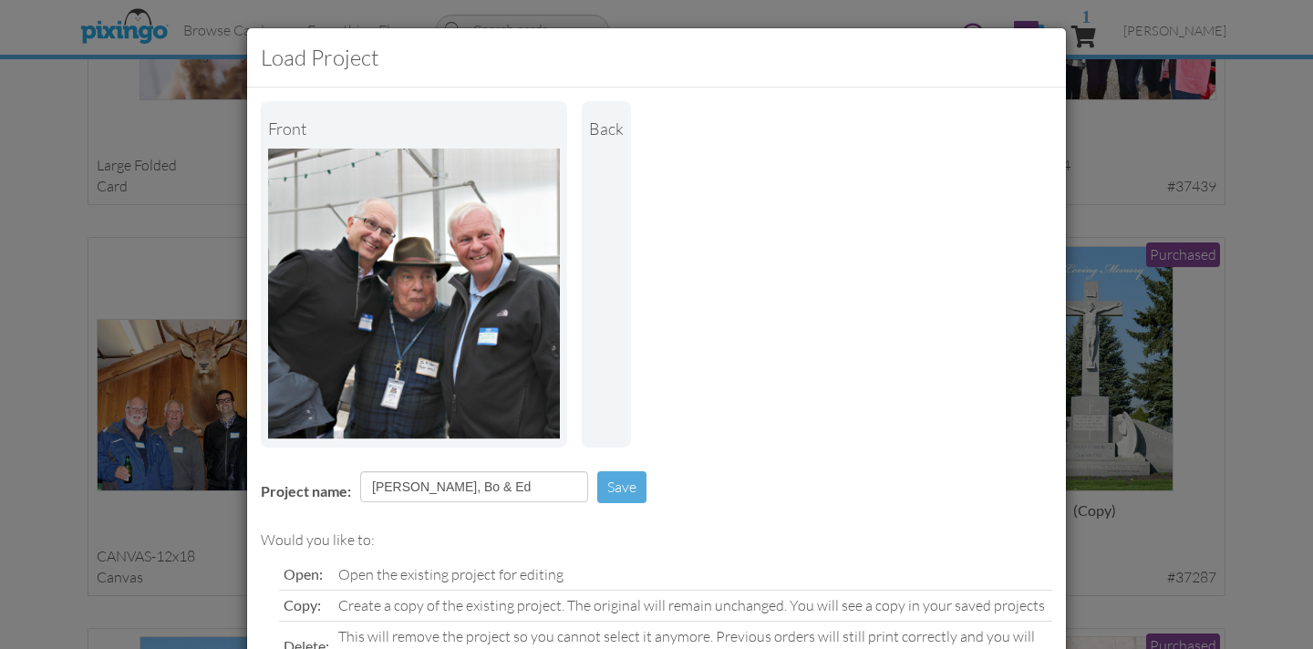
scroll to position [134, 0]
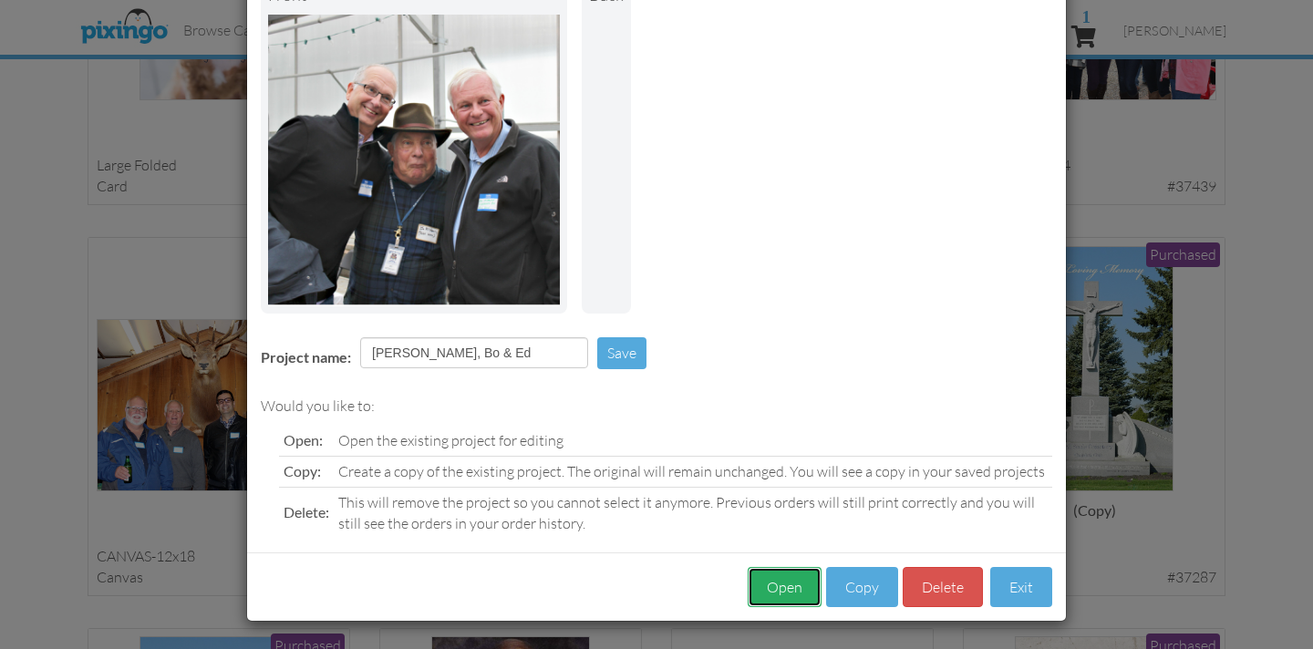
click at [778, 590] on button "Open" at bounding box center [785, 587] width 74 height 41
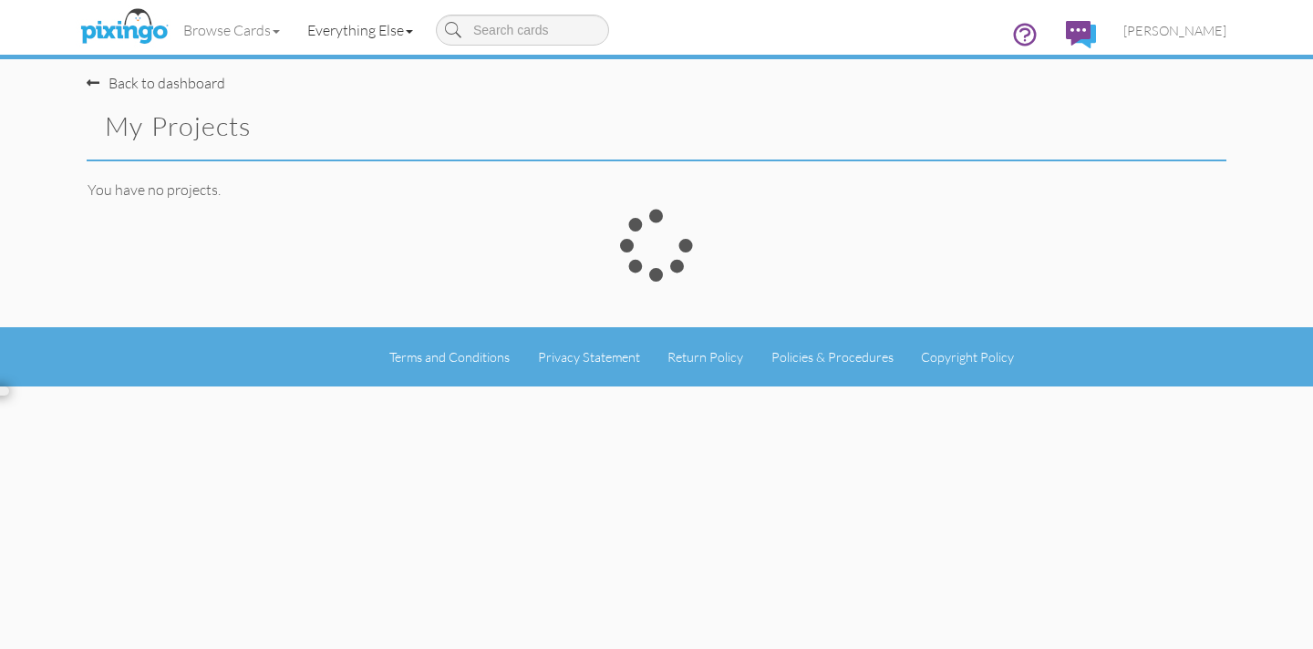
click at [364, 30] on link "Everything Else" at bounding box center [360, 30] width 133 height 46
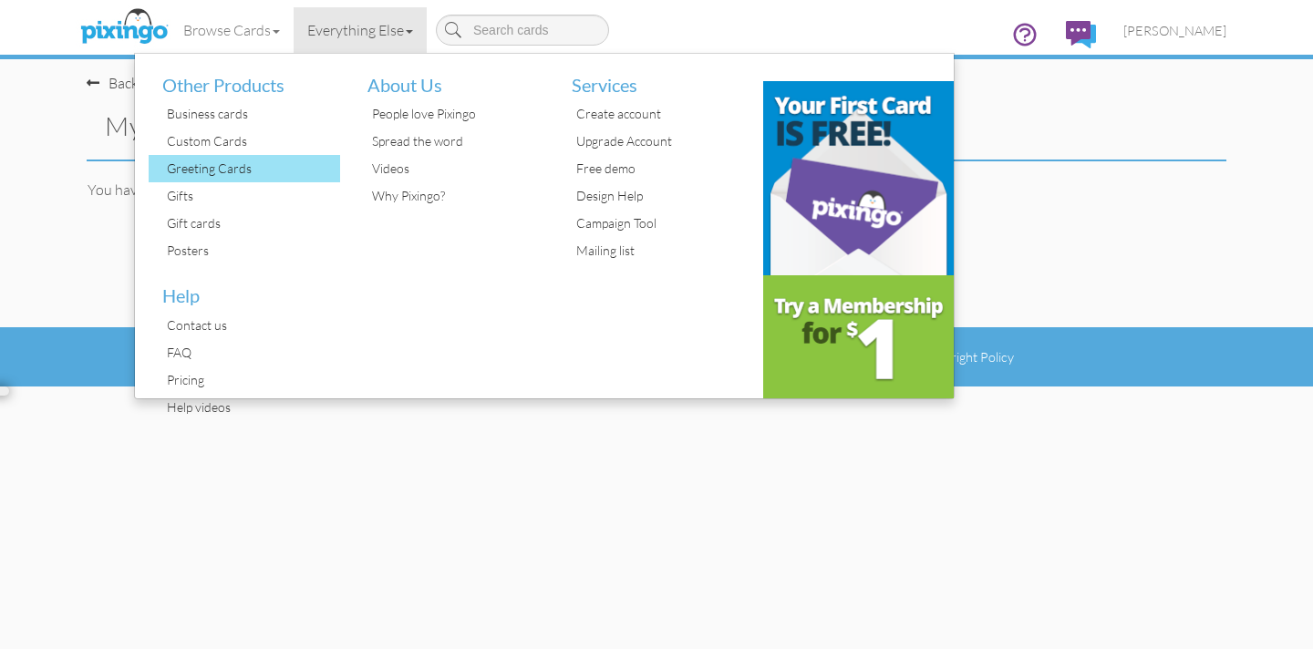
click at [217, 168] on div "Greeting Cards" at bounding box center [251, 168] width 178 height 27
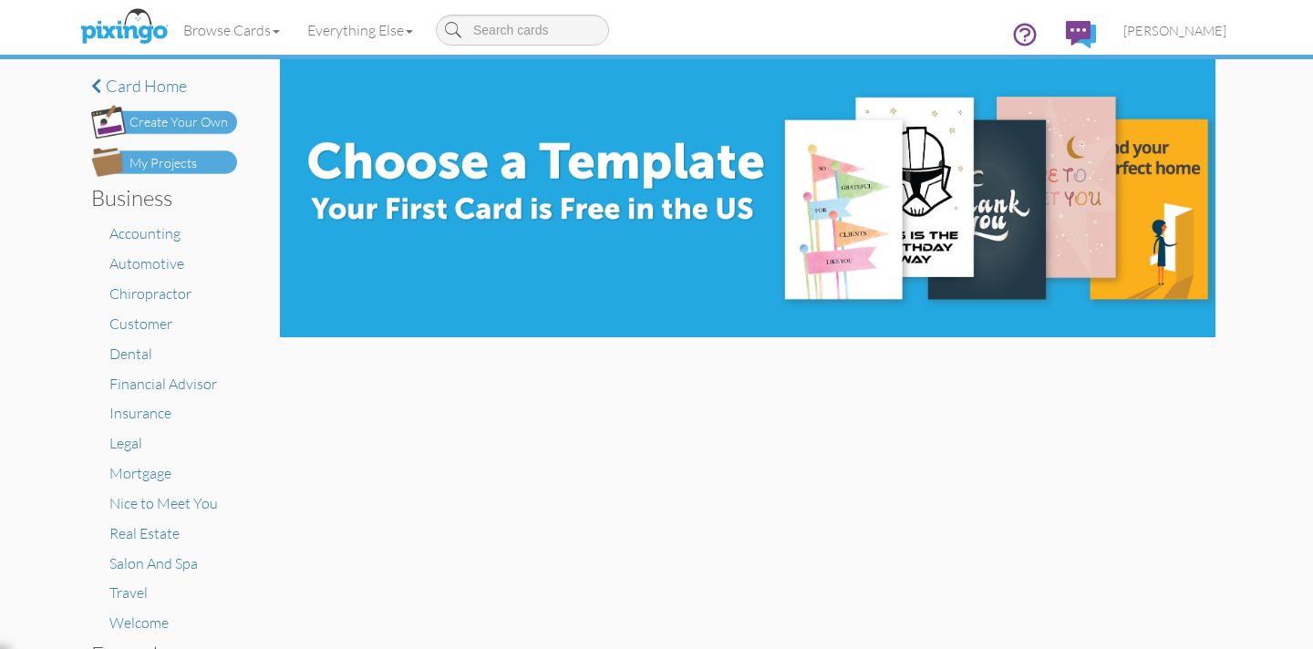
click at [150, 121] on div "Create Your Own" at bounding box center [179, 122] width 99 height 19
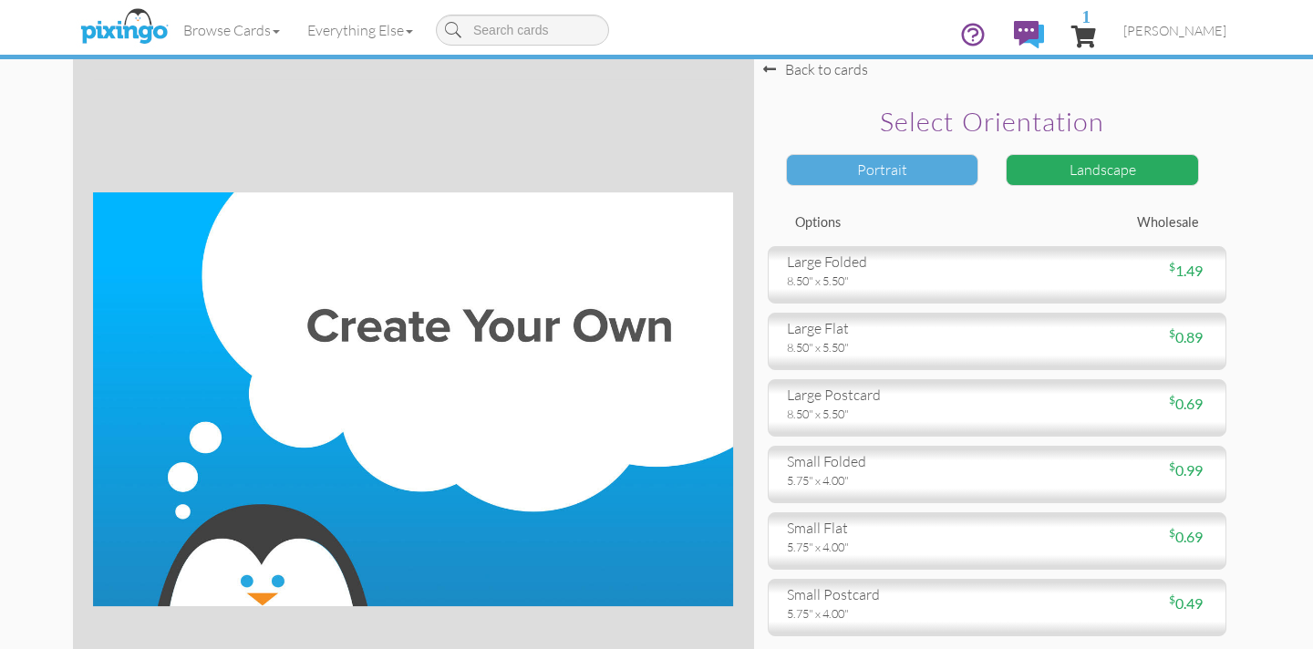
click at [857, 178] on div "Portrait" at bounding box center [882, 170] width 193 height 32
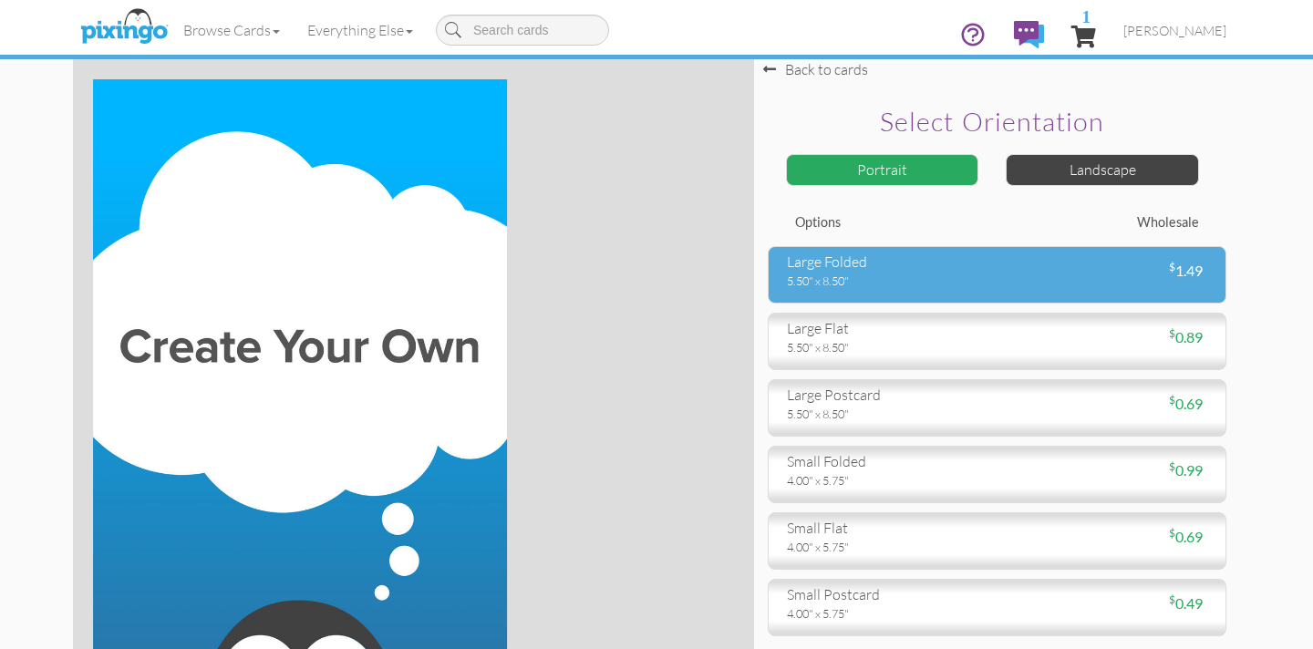
click at [899, 276] on div "5.50" x 8.50"" at bounding box center [885, 281] width 197 height 16
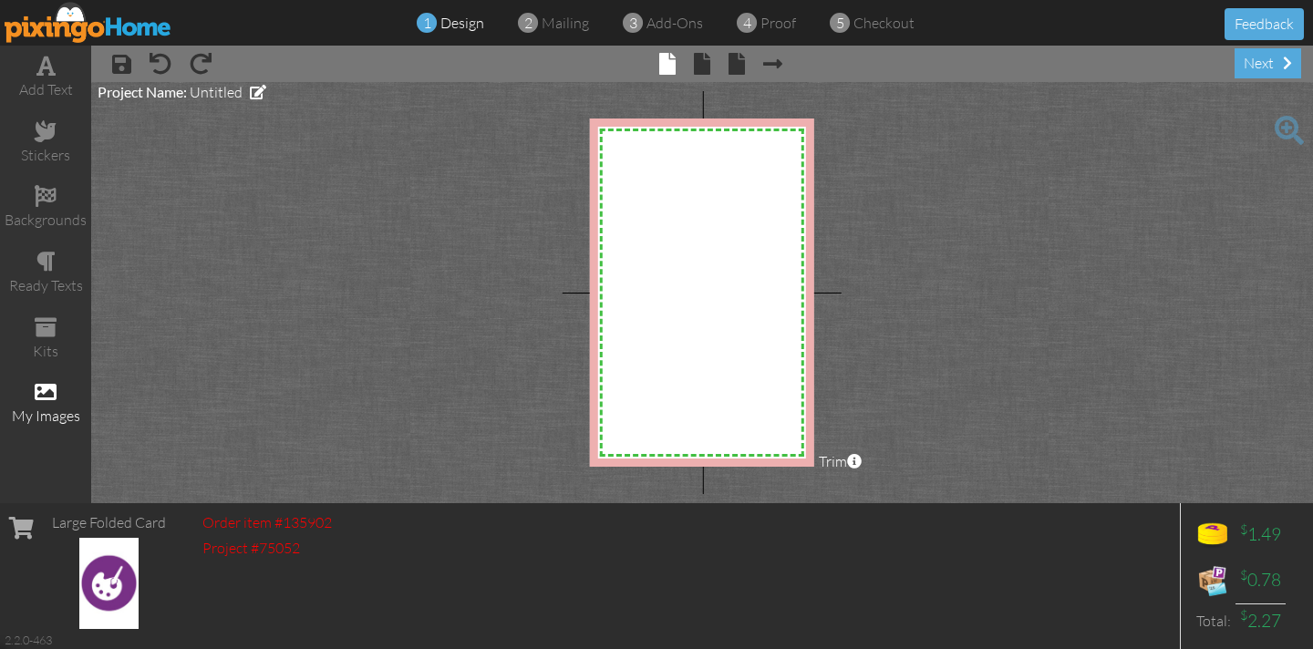
click at [47, 390] on span at bounding box center [46, 392] width 22 height 22
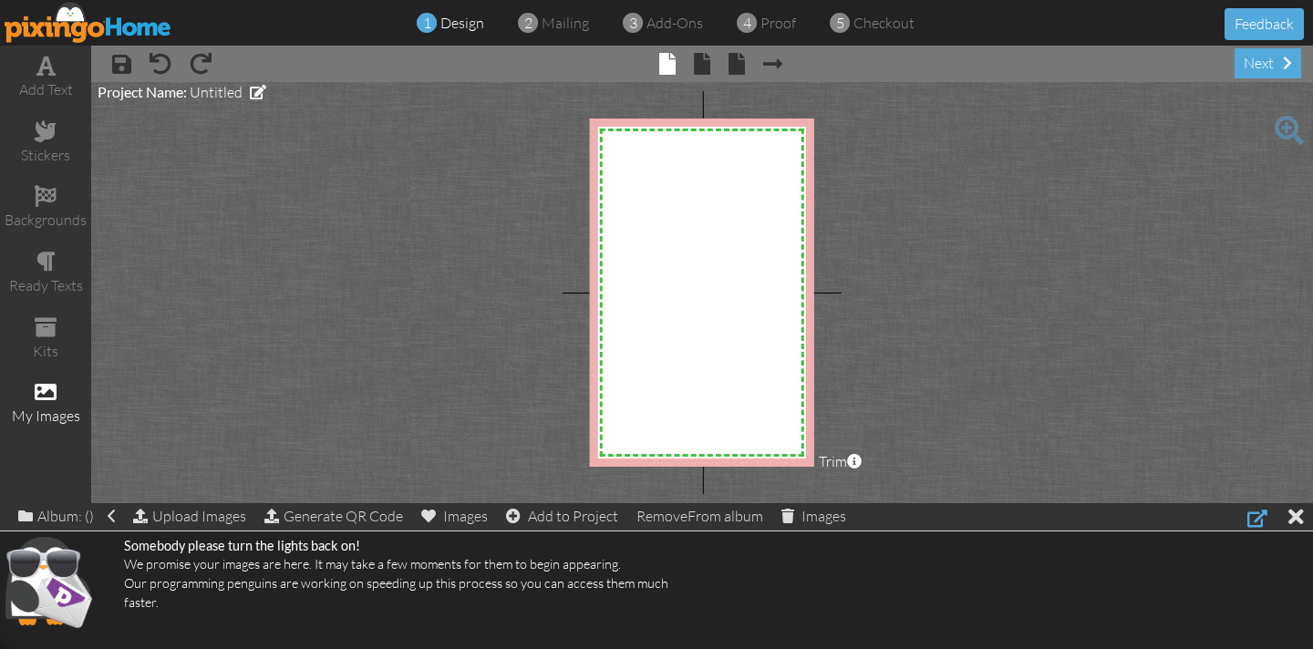
click at [1256, 520] on div at bounding box center [1258, 518] width 20 height 22
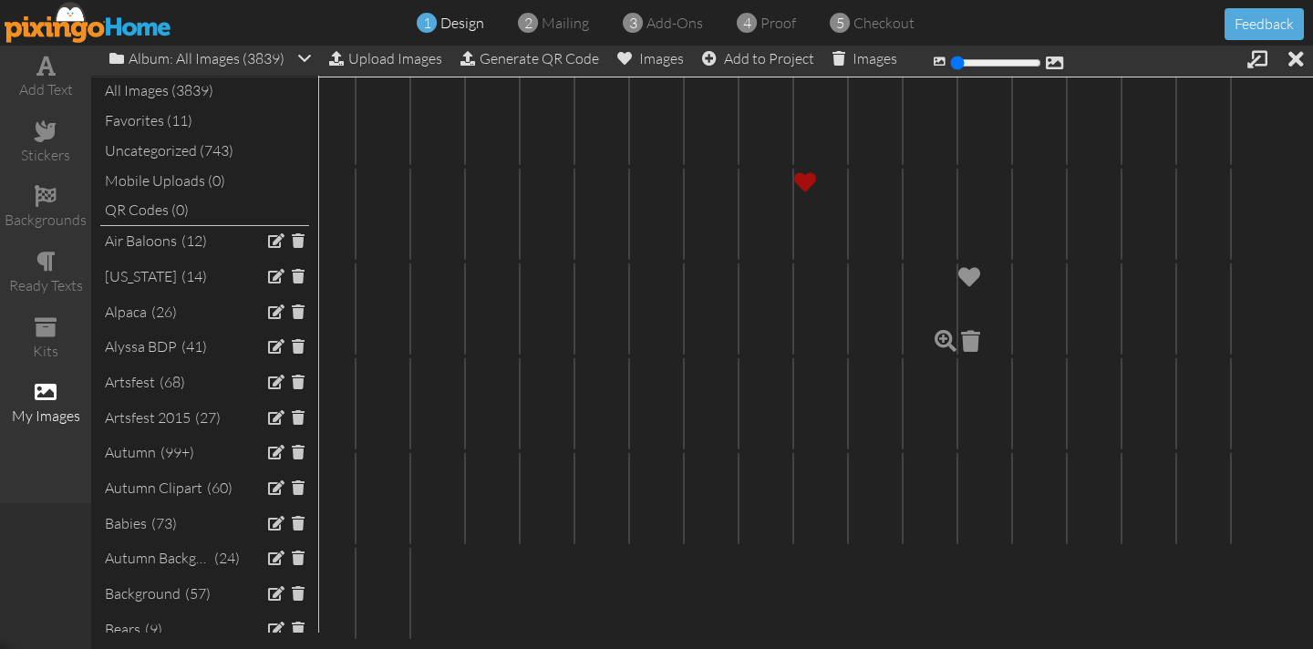
scroll to position [7787, 0]
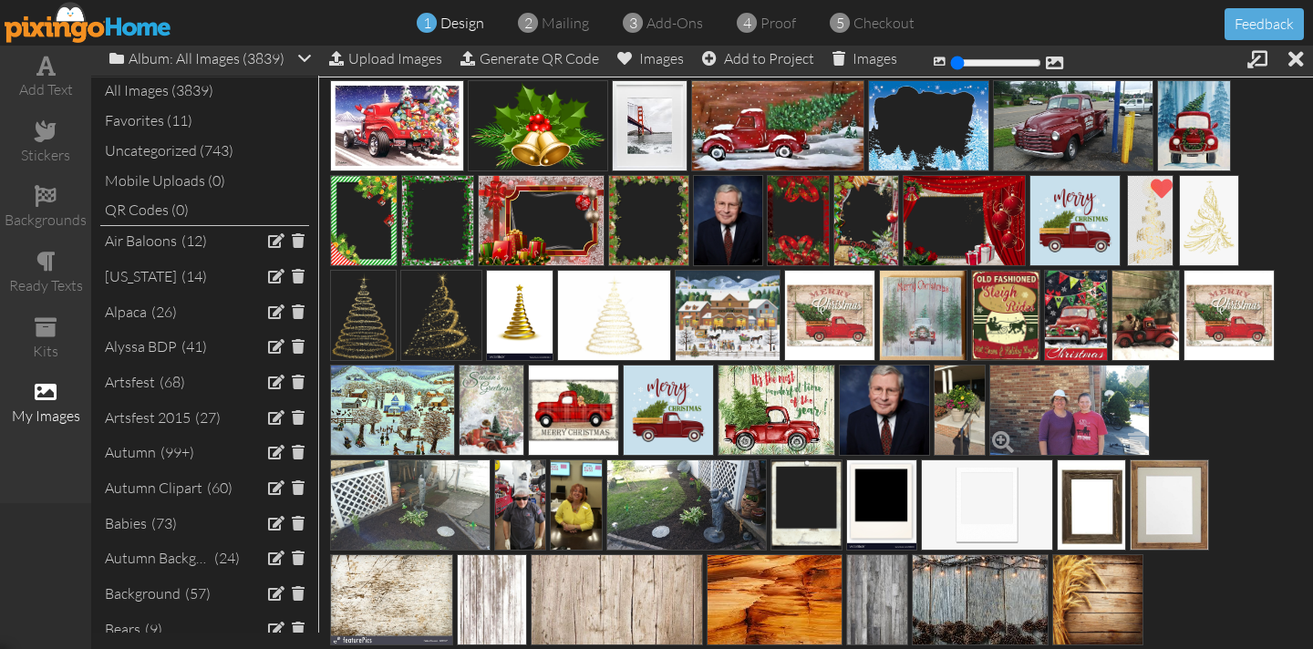
click at [1066, 407] on img at bounding box center [1070, 410] width 161 height 91
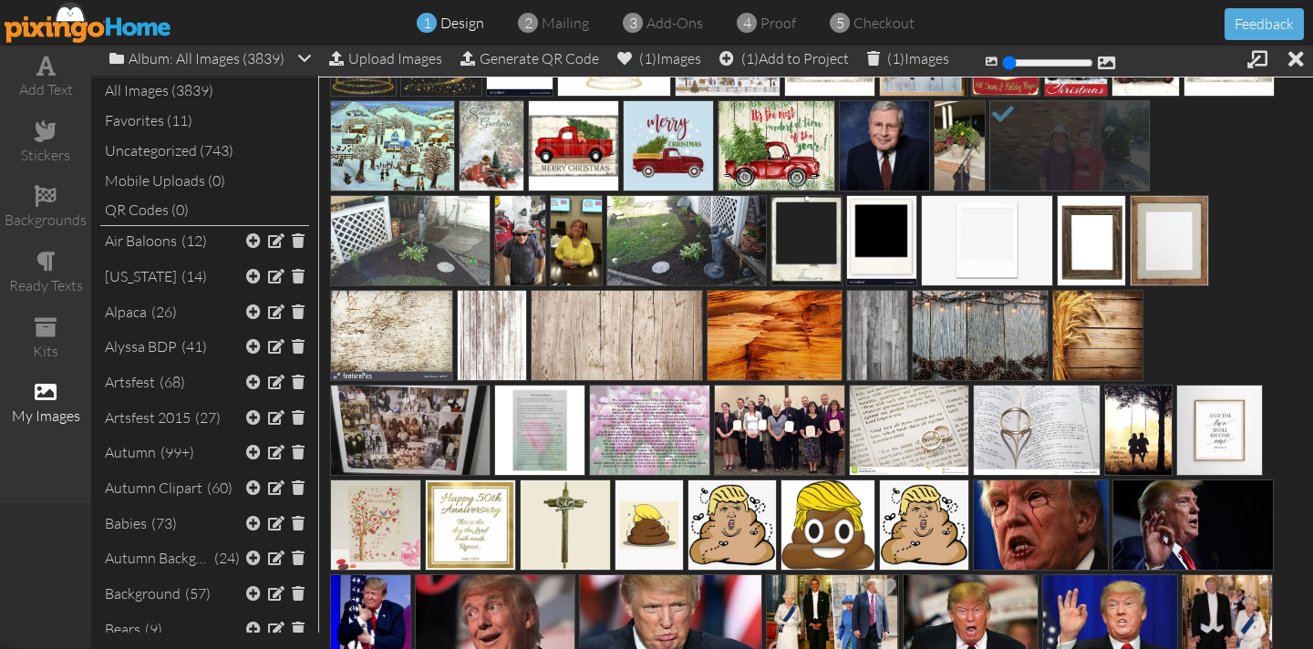
scroll to position [8092, 0]
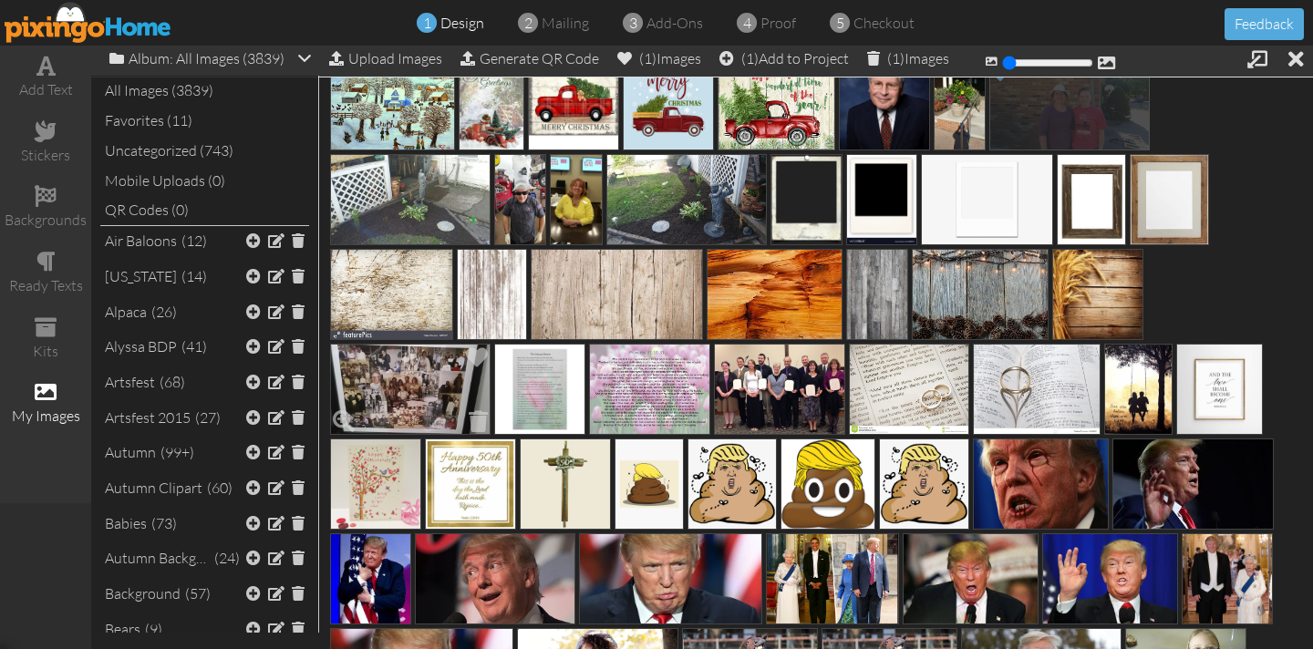
click at [410, 398] on img at bounding box center [410, 389] width 161 height 91
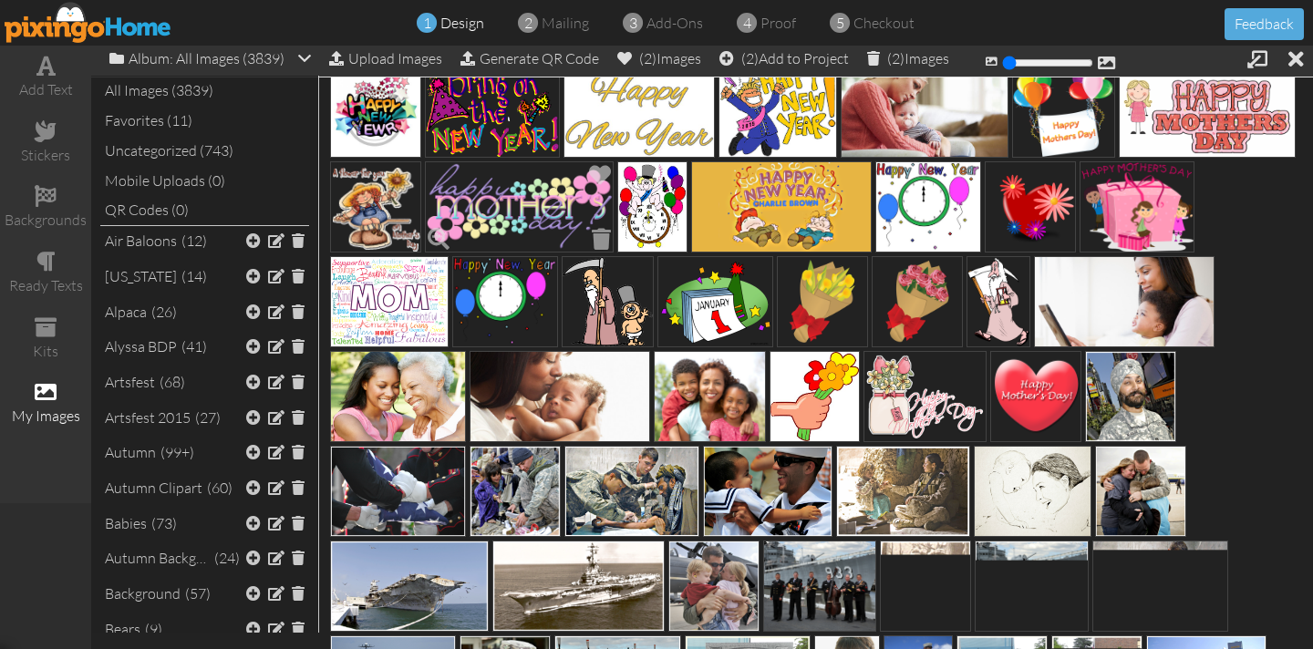
scroll to position [10078, 0]
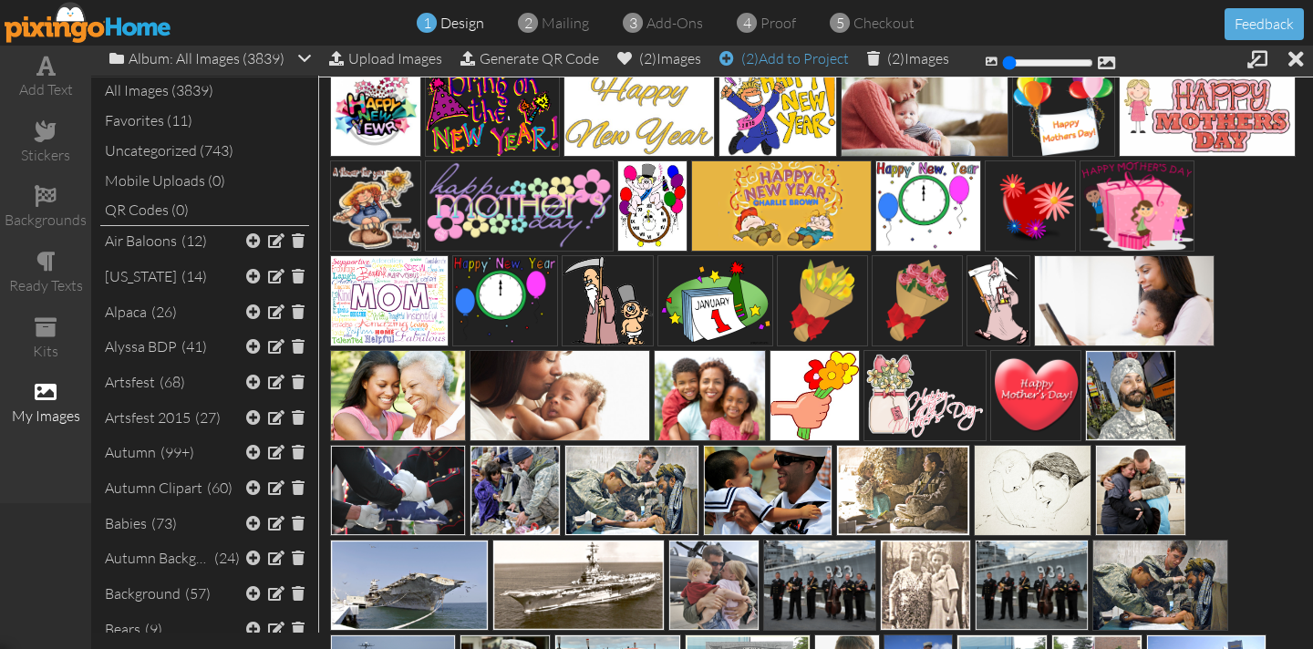
click at [782, 63] on div "(2) Add to Project" at bounding box center [785, 59] width 130 height 26
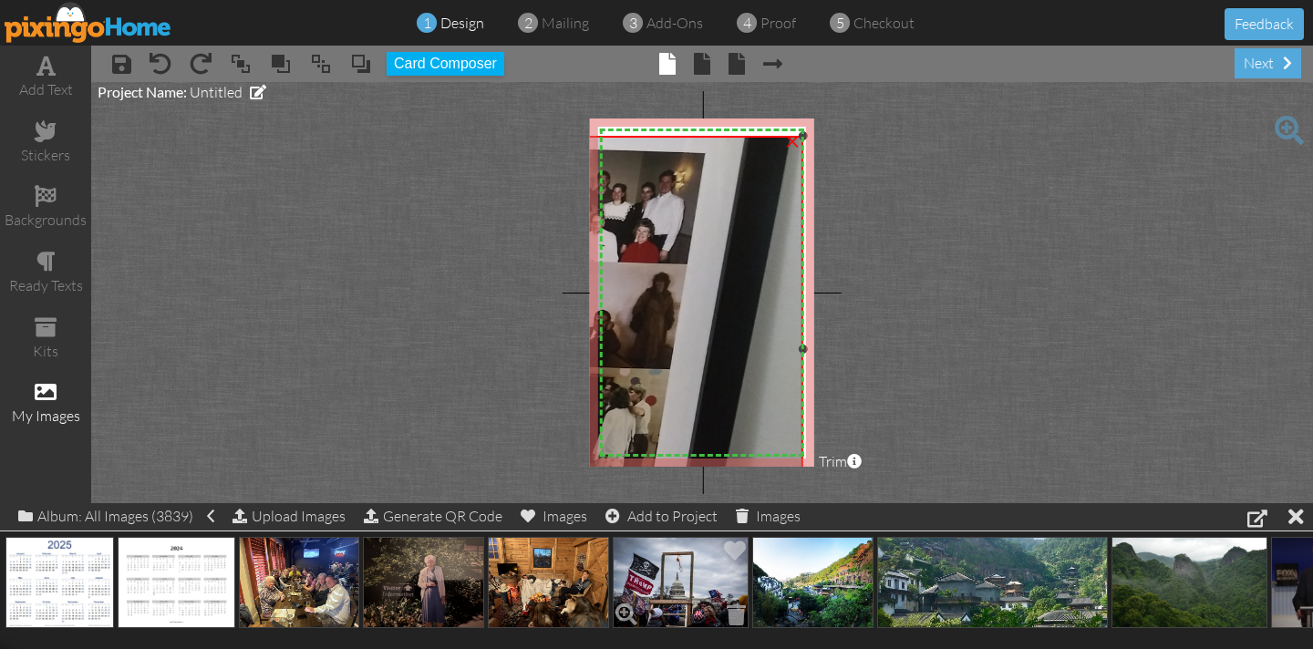
drag, startPoint x: 717, startPoint y: 185, endPoint x: 711, endPoint y: 549, distance: 364.0
click at [710, 503] on div "add text stickers backgrounds ready texts kits my images × save × undo × redo ×…" at bounding box center [656, 275] width 1313 height 458
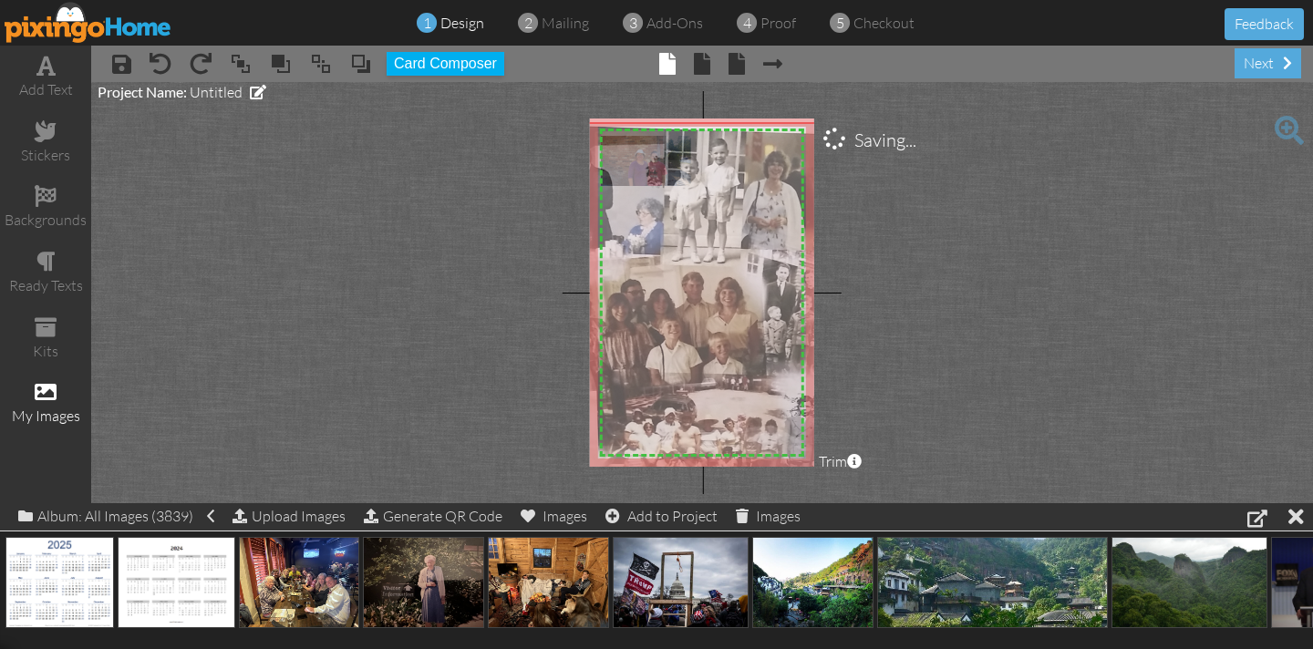
drag, startPoint x: 643, startPoint y: 300, endPoint x: 928, endPoint y: 286, distance: 284.9
click at [928, 286] on project-studio-wrapper "X X X X X X X X X X X X X X X X X X X X X X X X X X X X X X X X X X X X X X X X…" at bounding box center [702, 292] width 1222 height 421
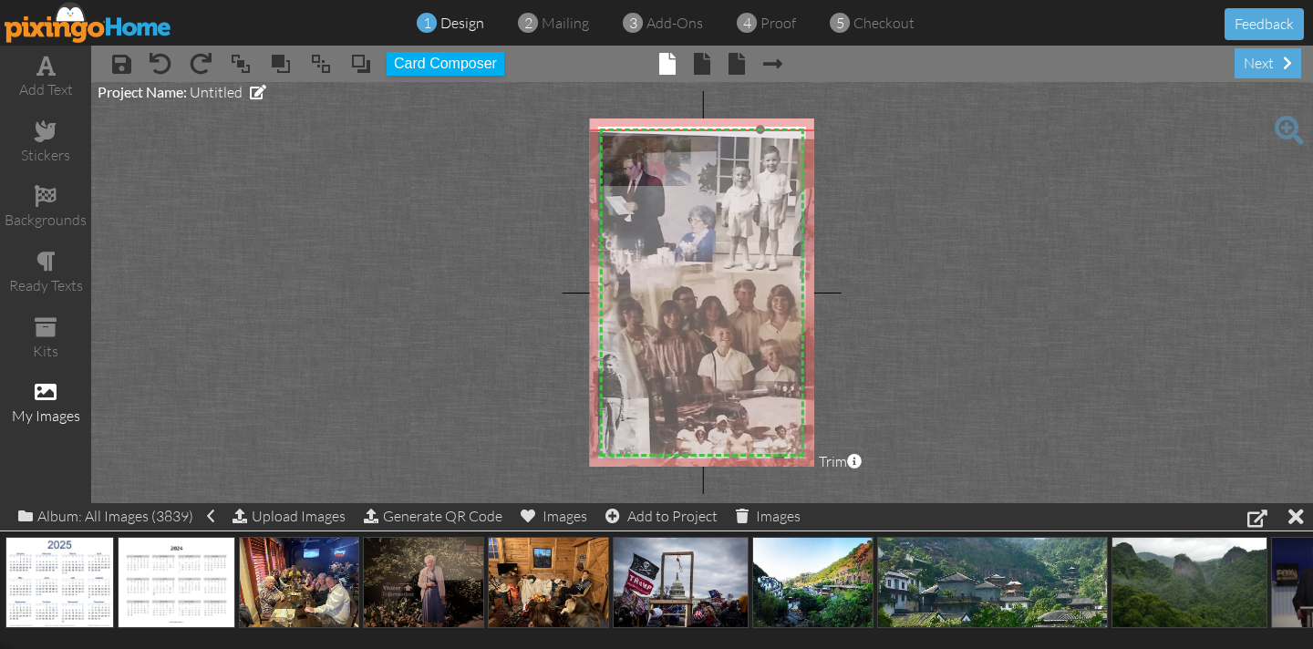
drag, startPoint x: 721, startPoint y: 310, endPoint x: 754, endPoint y: 319, distance: 35.0
click at [757, 318] on img at bounding box center [760, 343] width 759 height 426
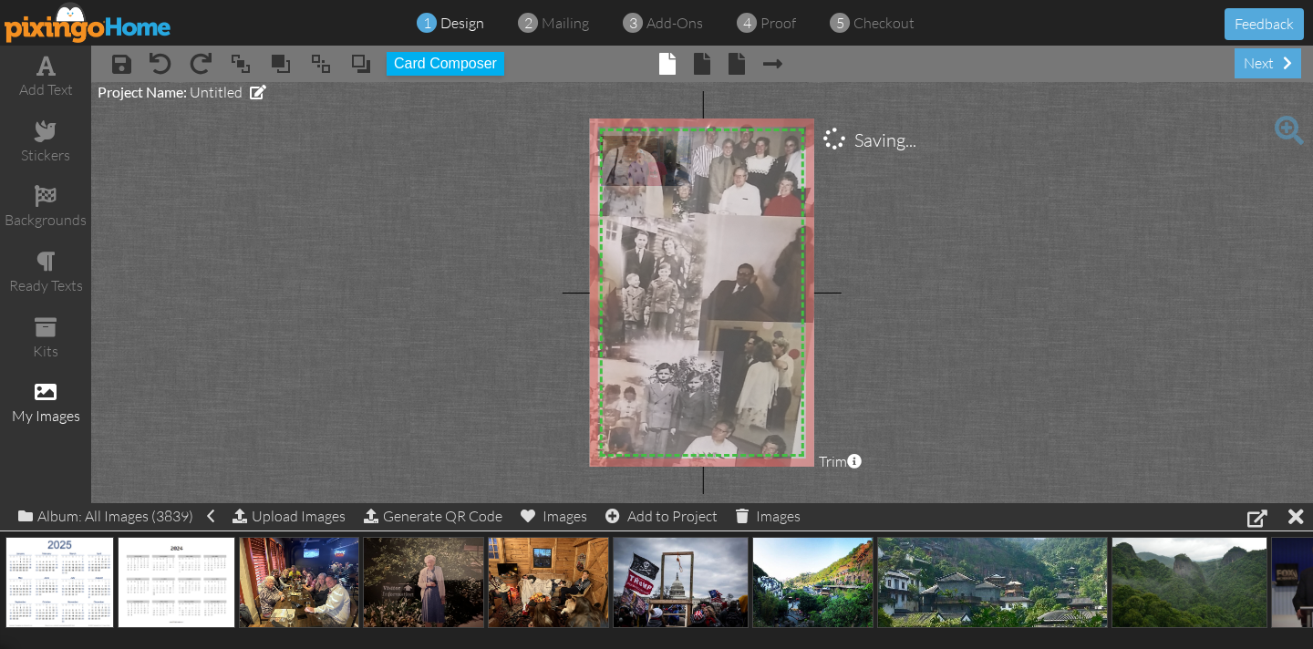
drag, startPoint x: 692, startPoint y: 309, endPoint x: 513, endPoint y: 270, distance: 183.9
click at [514, 268] on project-studio-wrapper "X X X X X X X X X X X X X X X X X X X X X X X X X X X X X X X X X X X X X X X X…" at bounding box center [702, 292] width 1222 height 421
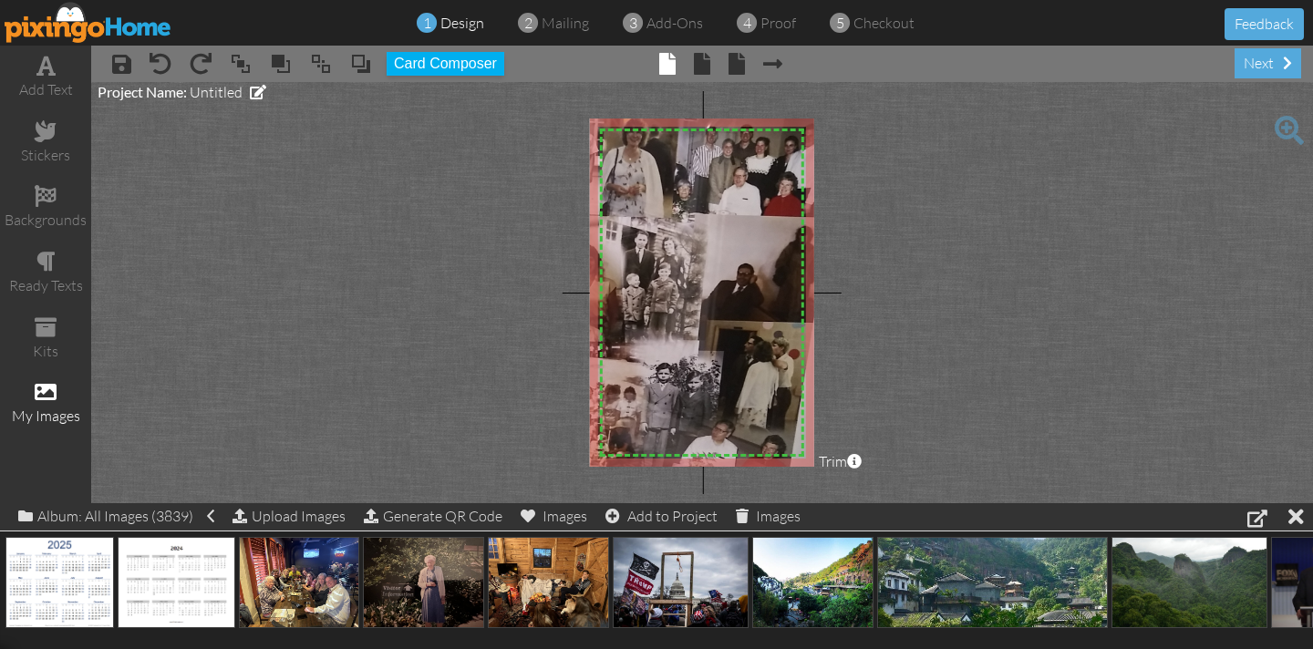
click at [719, 389] on img at bounding box center [567, 302] width 759 height 426
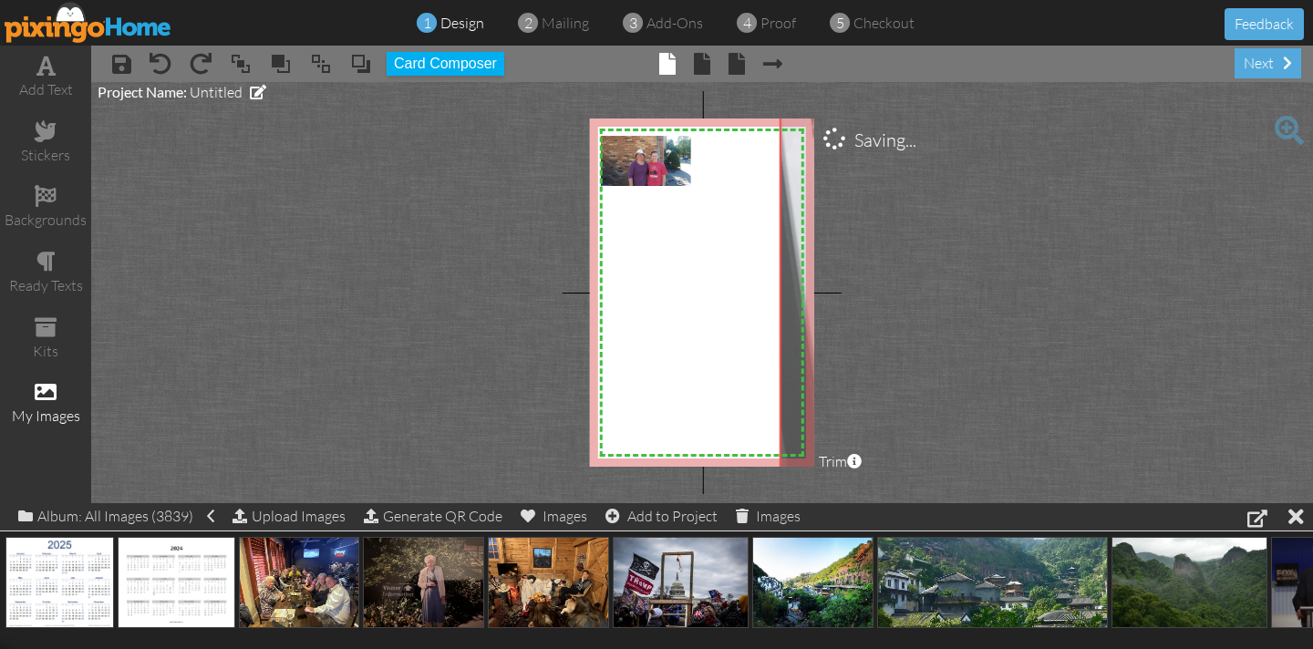
drag, startPoint x: 676, startPoint y: 348, endPoint x: 1193, endPoint y: 360, distance: 517.3
click at [1267, 373] on project-studio-wrapper "X X X X X X X X X X X X X X X X X X X X X X X X X X X X X X X X X X X X X X X X…" at bounding box center [702, 292] width 1222 height 421
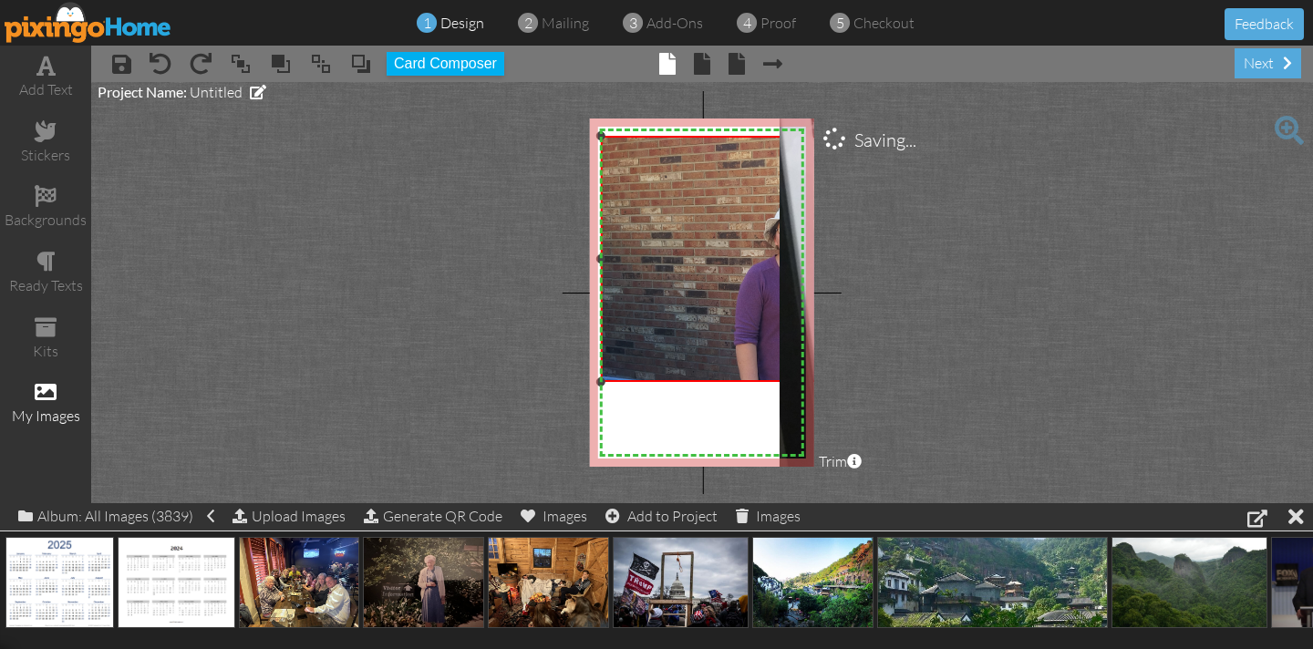
drag, startPoint x: 691, startPoint y: 187, endPoint x: 822, endPoint y: 380, distance: 233.2
click at [822, 380] on project-studio-wrapper "X X X X X X X X X X X X X X X X X X X X X X X X X X X X X X X X X X X X X X X X…" at bounding box center [702, 292] width 1222 height 421
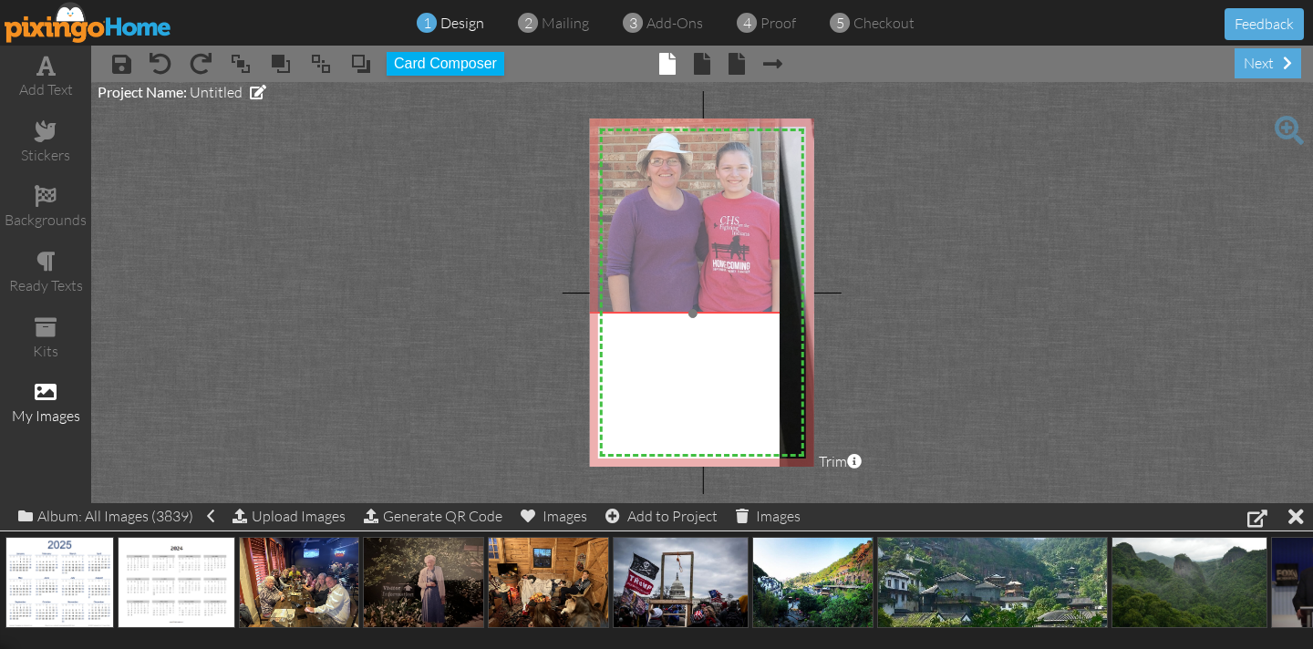
drag, startPoint x: 727, startPoint y: 309, endPoint x: 599, endPoint y: 240, distance: 145.3
click at [599, 240] on img at bounding box center [692, 190] width 439 height 246
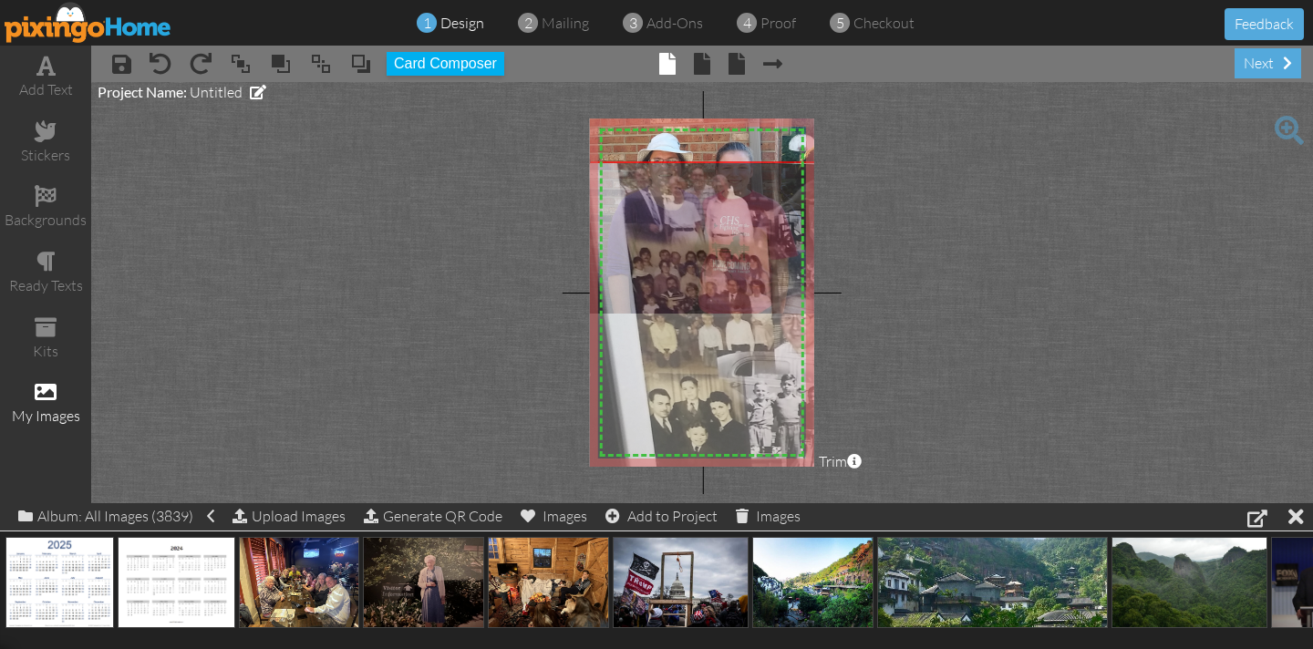
drag, startPoint x: 797, startPoint y: 285, endPoint x: 611, endPoint y: 338, distance: 193.7
click at [609, 336] on img at bounding box center [965, 374] width 759 height 426
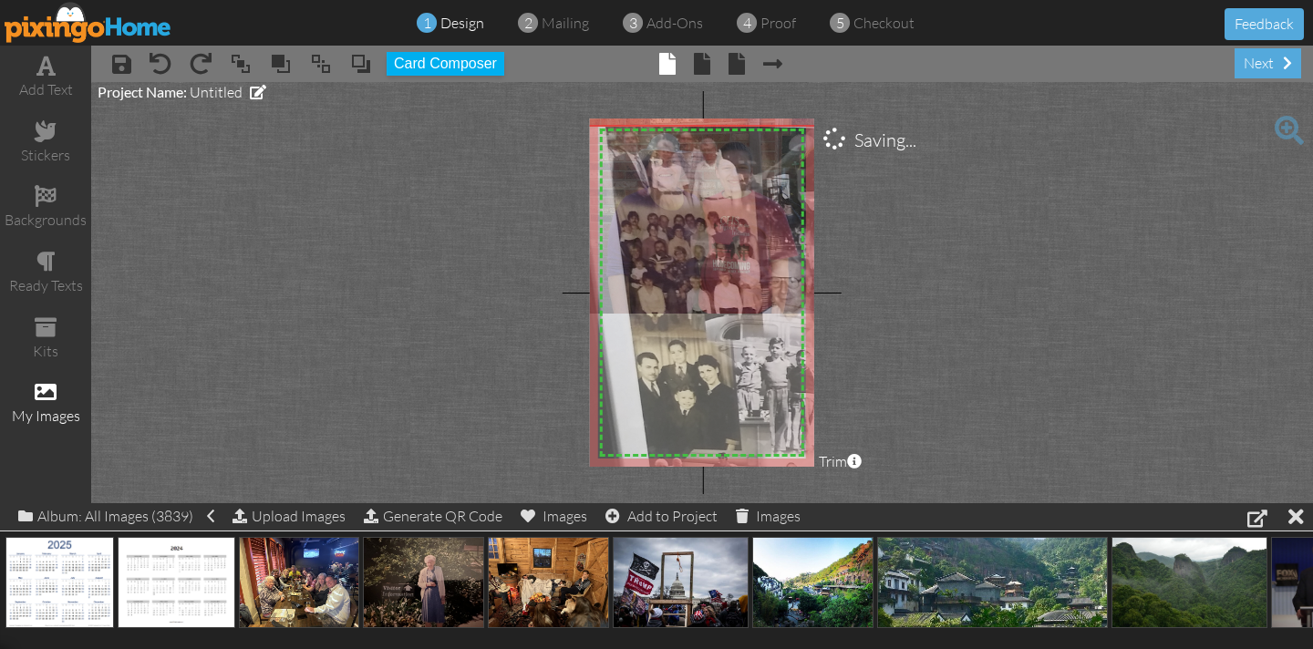
drag, startPoint x: 702, startPoint y: 337, endPoint x: 685, endPoint y: 296, distance: 43.7
click at [685, 296] on img at bounding box center [954, 338] width 759 height 426
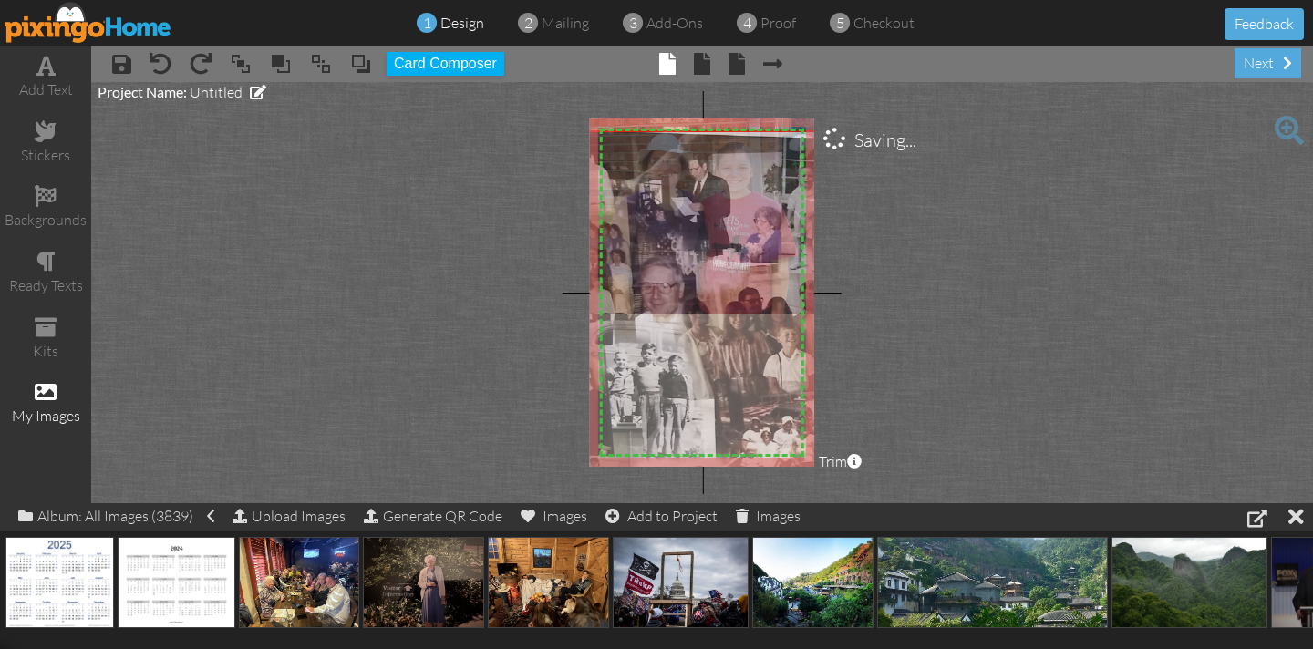
drag, startPoint x: 683, startPoint y: 256, endPoint x: 555, endPoint y: 262, distance: 127.8
click at [555, 262] on project-studio-wrapper "X X X X X X X X X X X X X X X X X X X X X X X X X X X X X X X X X X X X X X X X…" at bounding box center [702, 292] width 1222 height 421
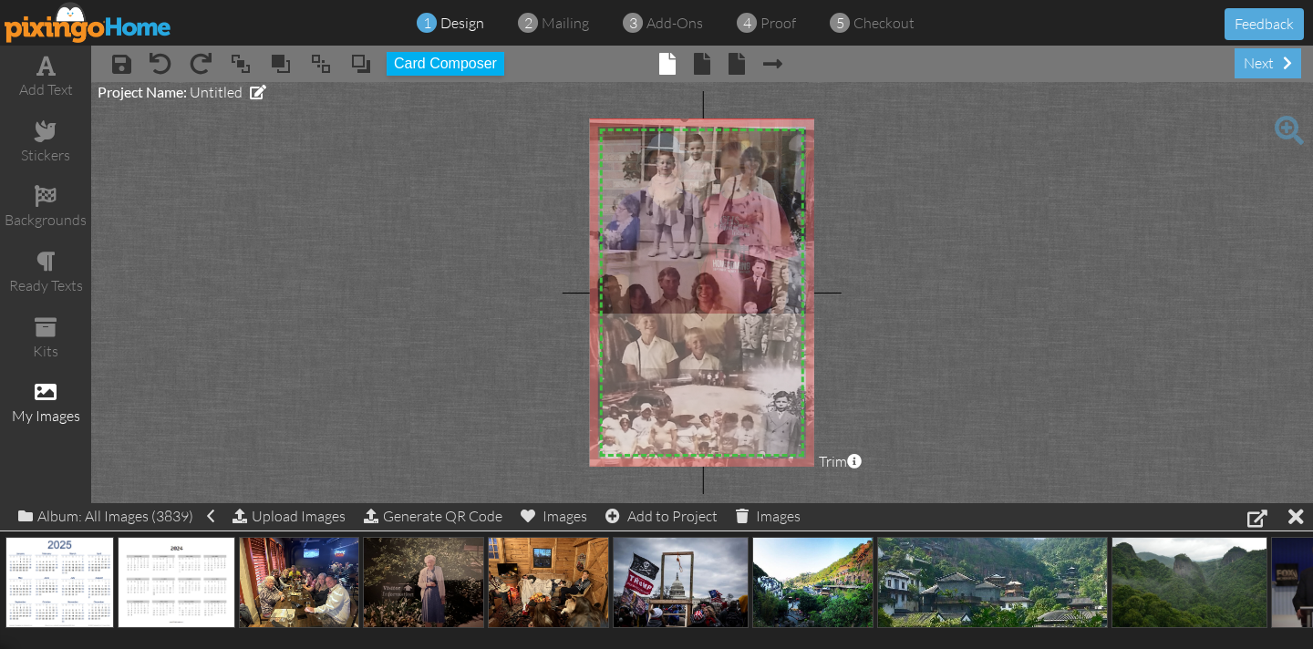
drag, startPoint x: 752, startPoint y: 328, endPoint x: 610, endPoint y: 316, distance: 142.0
click at [610, 316] on img at bounding box center [685, 331] width 759 height 426
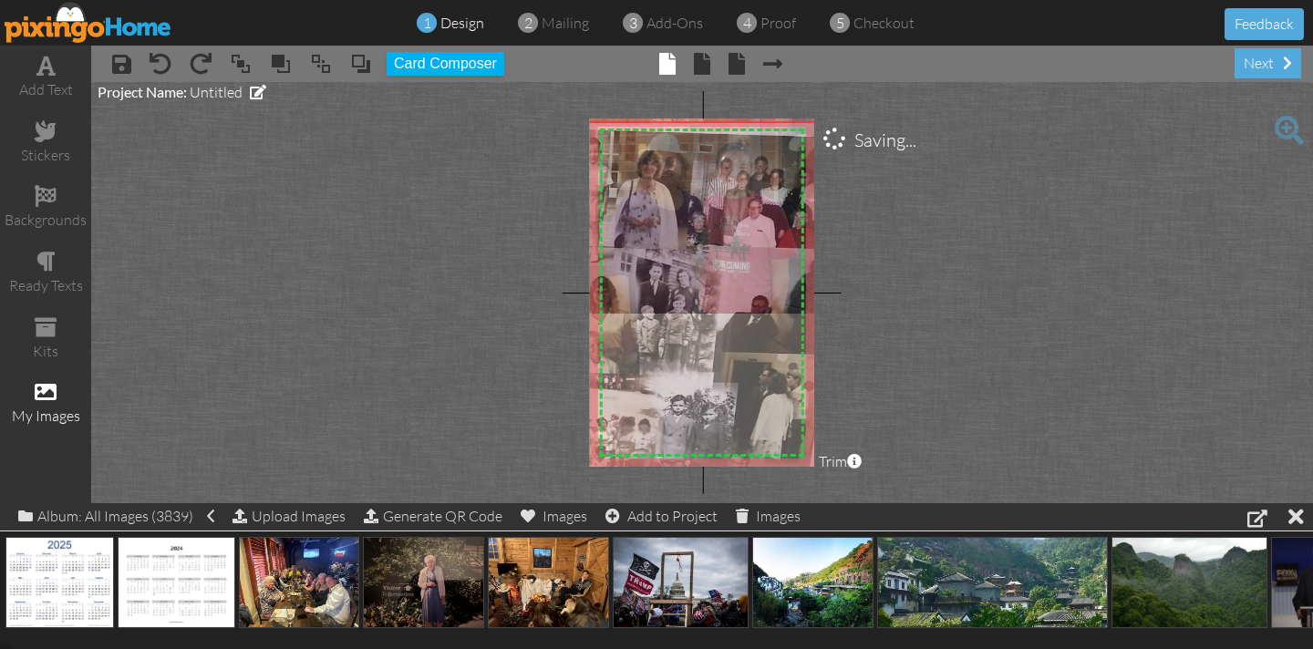
drag, startPoint x: 701, startPoint y: 307, endPoint x: 597, endPoint y: 312, distance: 103.2
click at [597, 311] on img at bounding box center [581, 334] width 759 height 426
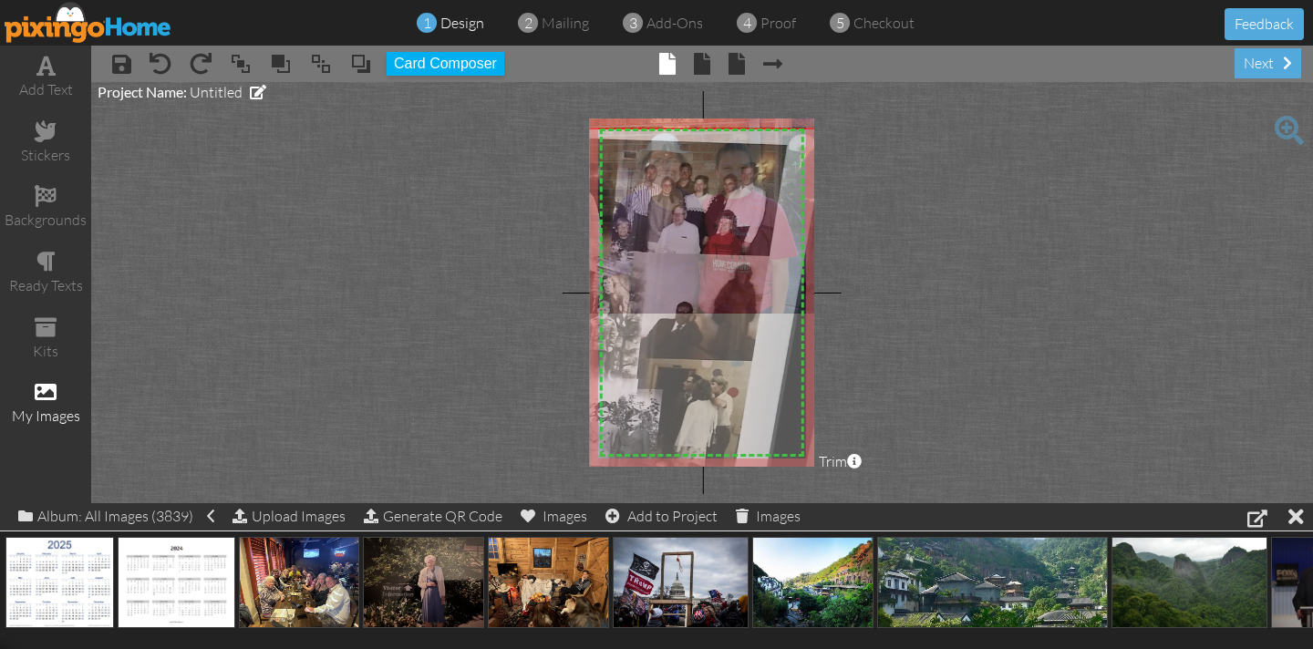
drag, startPoint x: 727, startPoint y: 306, endPoint x: 651, endPoint y: 312, distance: 76.0
click at [651, 312] on img at bounding box center [506, 341] width 759 height 426
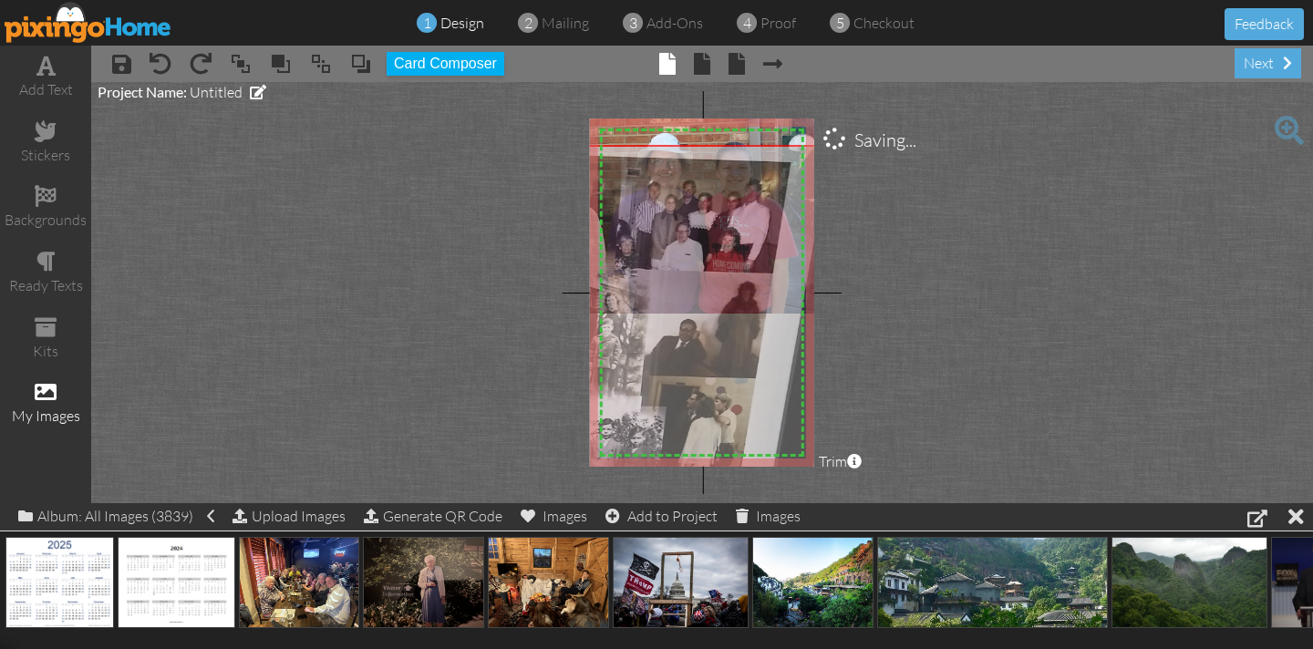
drag, startPoint x: 705, startPoint y: 216, endPoint x: 707, endPoint y: 230, distance: 13.8
click at [707, 230] on img at bounding box center [509, 358] width 759 height 426
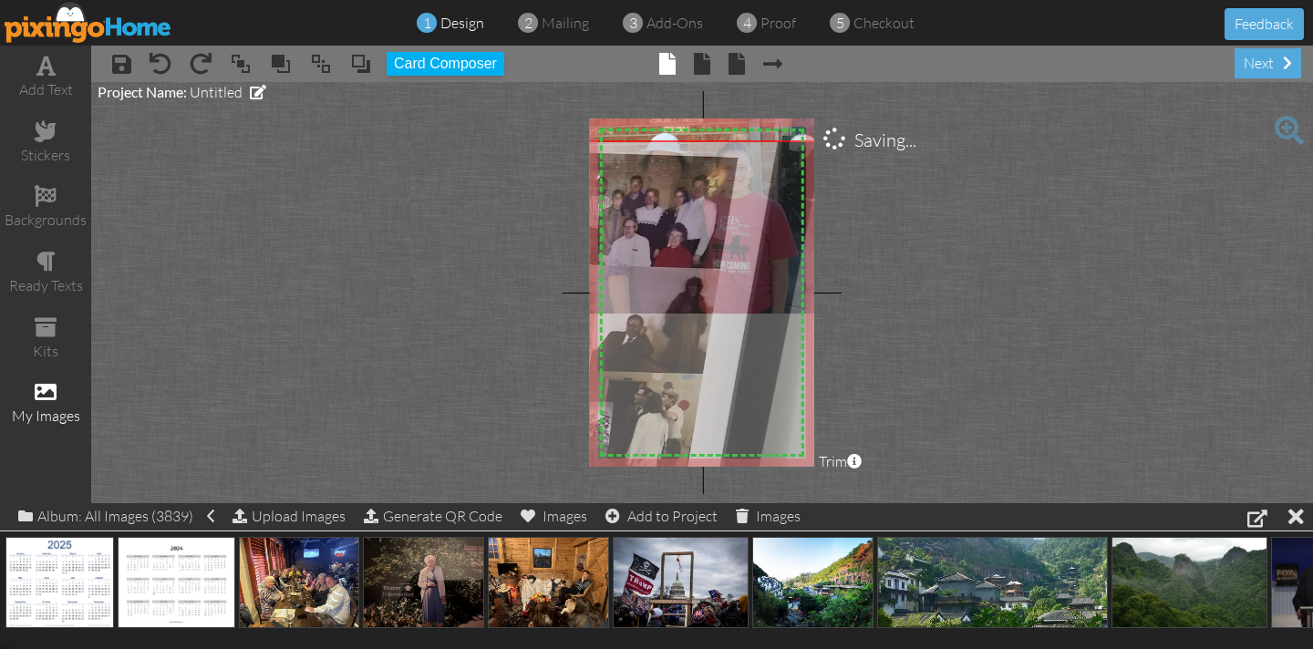
drag, startPoint x: 693, startPoint y: 289, endPoint x: 644, endPoint y: 285, distance: 49.4
click at [642, 287] on img at bounding box center [457, 353] width 759 height 426
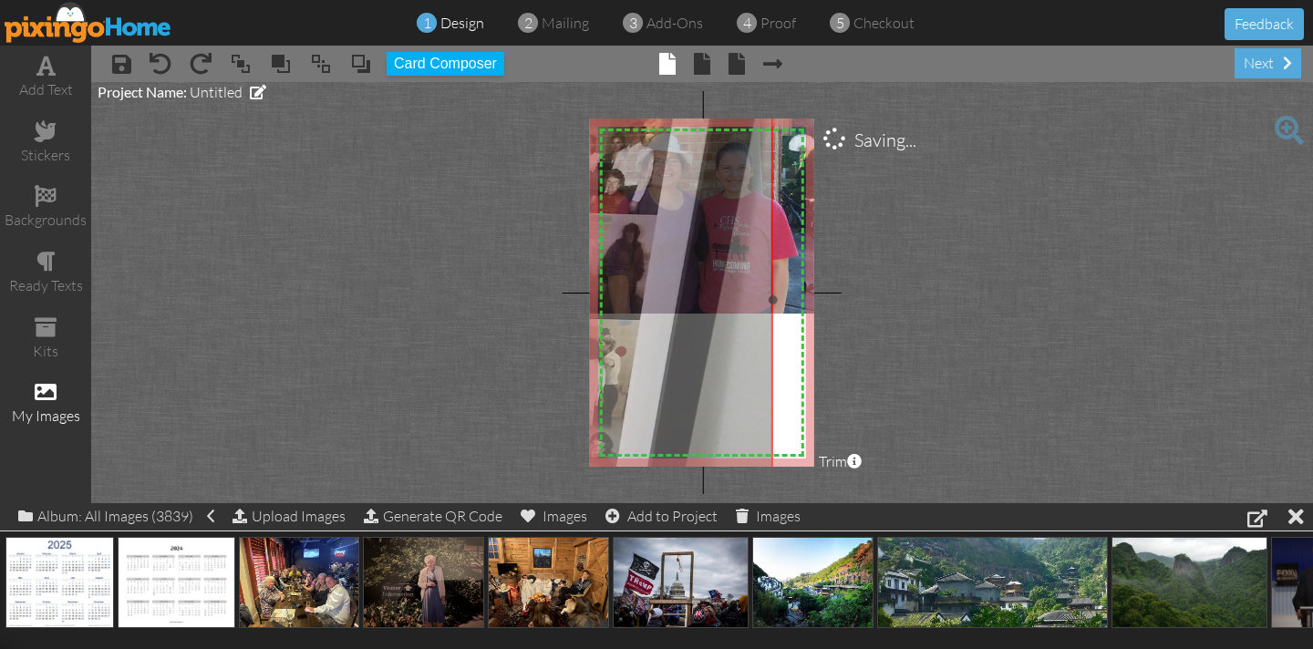
drag, startPoint x: 677, startPoint y: 344, endPoint x: 613, endPoint y: 291, distance: 82.9
click at [613, 291] on img at bounding box center [394, 300] width 759 height 426
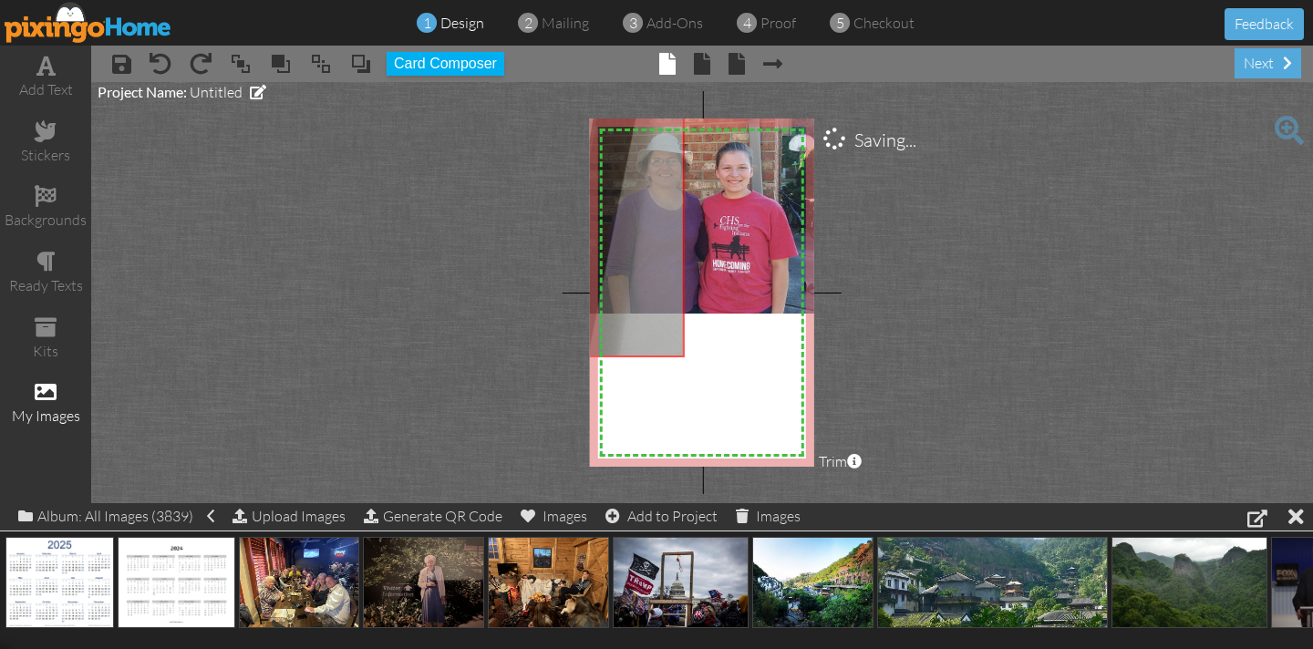
drag, startPoint x: 622, startPoint y: 301, endPoint x: 534, endPoint y: 150, distance: 175.4
click at [534, 144] on project-studio-wrapper "X X X X X X X X X X X X X X X X X X X X X X X X X X X X X X X X X X X X X X X X…" at bounding box center [702, 292] width 1222 height 421
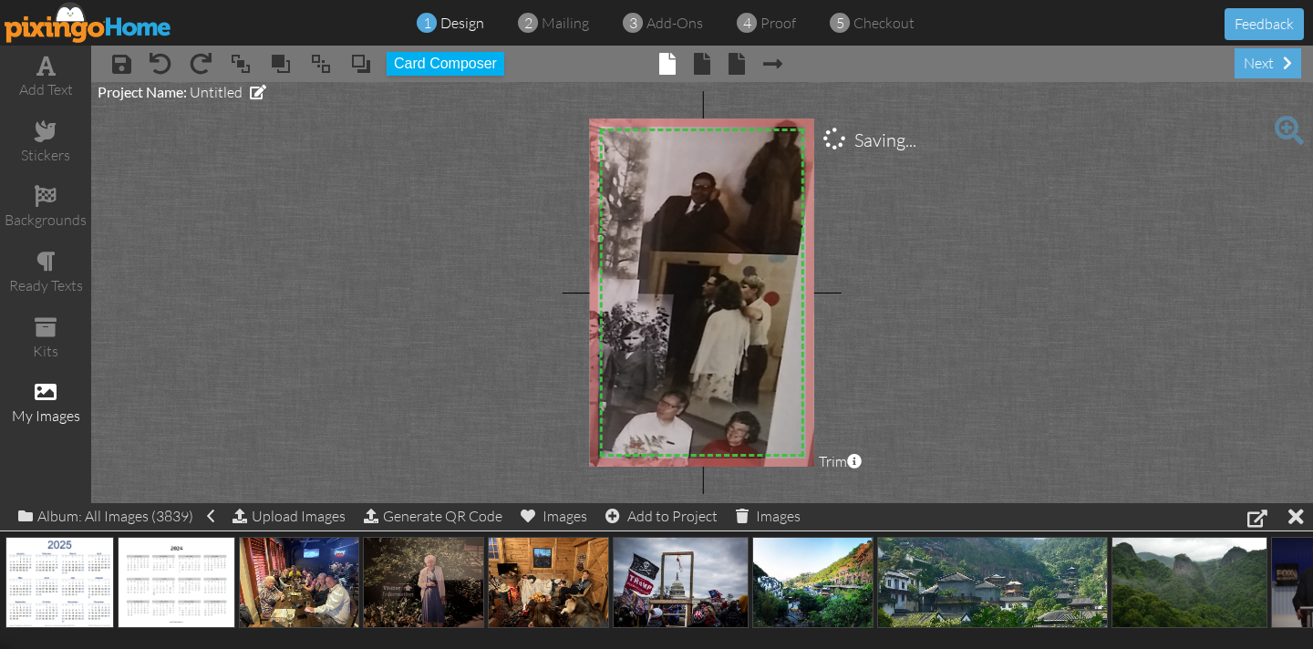
drag, startPoint x: 685, startPoint y: 353, endPoint x: 965, endPoint y: 476, distance: 305.9
click at [1076, 503] on div "add text stickers backgrounds ready texts kits my images × save × undo × redo ×…" at bounding box center [656, 275] width 1313 height 458
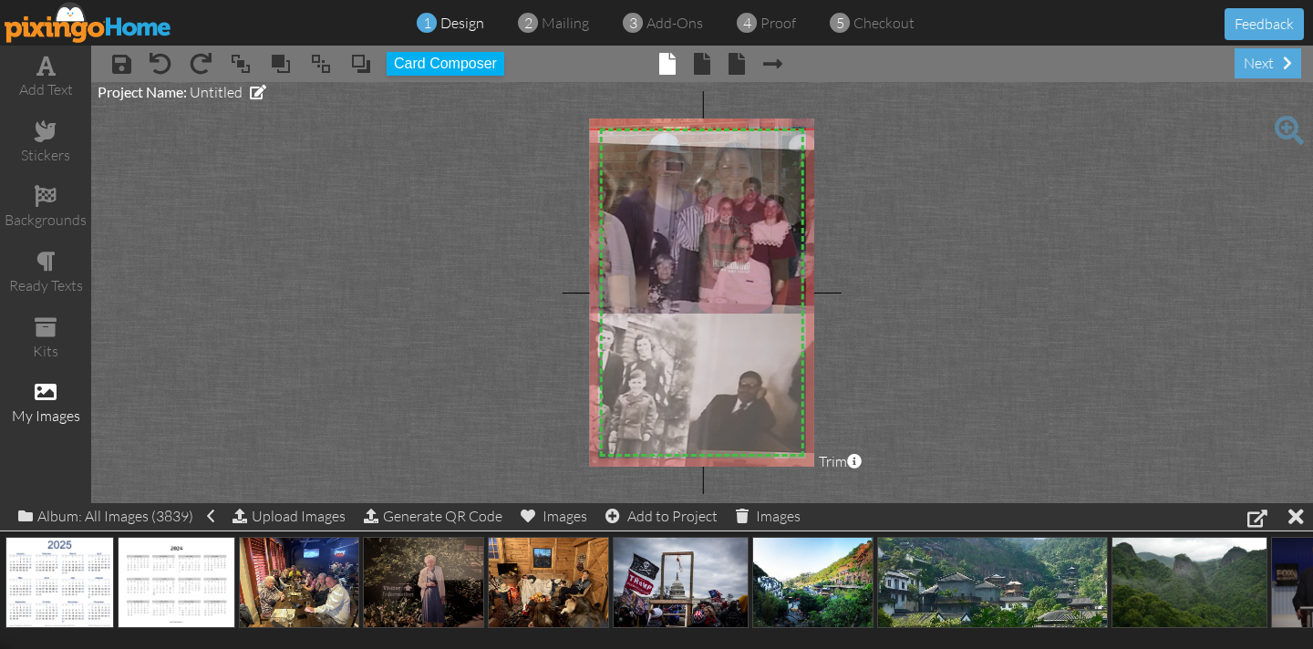
drag, startPoint x: 681, startPoint y: 277, endPoint x: 728, endPoint y: 476, distance: 204.2
click at [728, 476] on project-studio-wrapper "X X X X X X X X X X X X X X X X X X X X X X X X X X X X X X X X X X X X X X X X…" at bounding box center [702, 292] width 1222 height 421
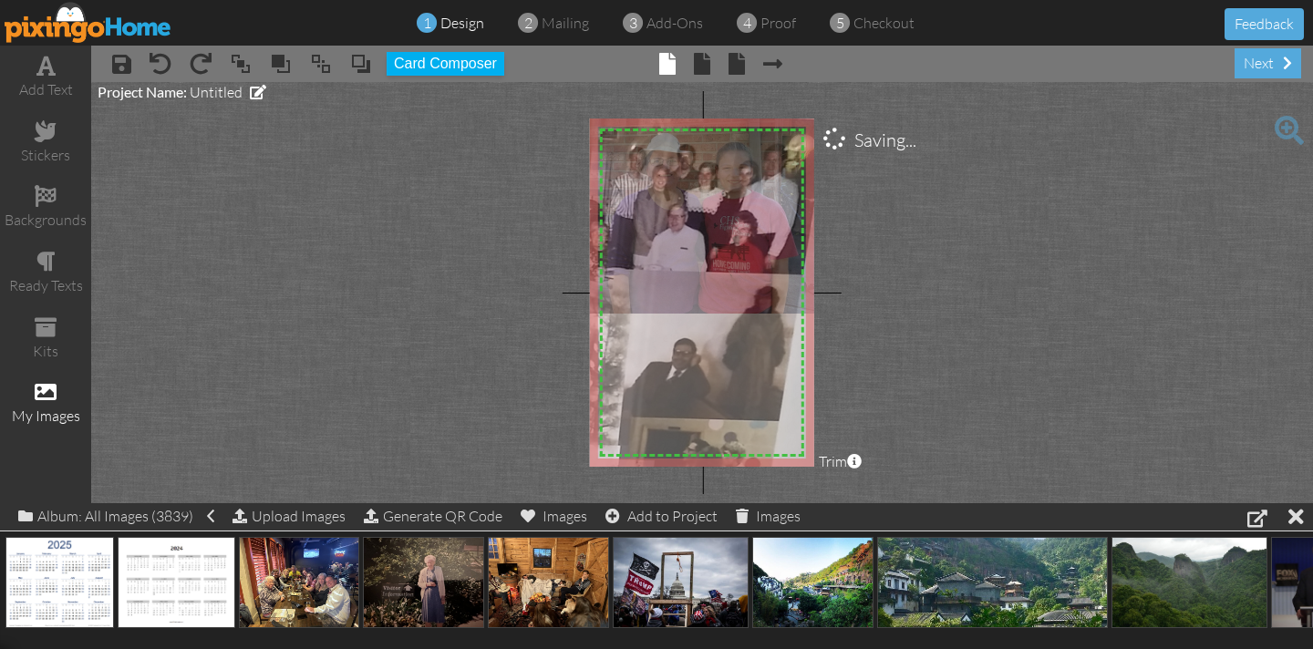
drag, startPoint x: 677, startPoint y: 257, endPoint x: 611, endPoint y: 224, distance: 73.4
click at [611, 224] on img at bounding box center [435, 393] width 1057 height 594
